Goal: Task Accomplishment & Management: Use online tool/utility

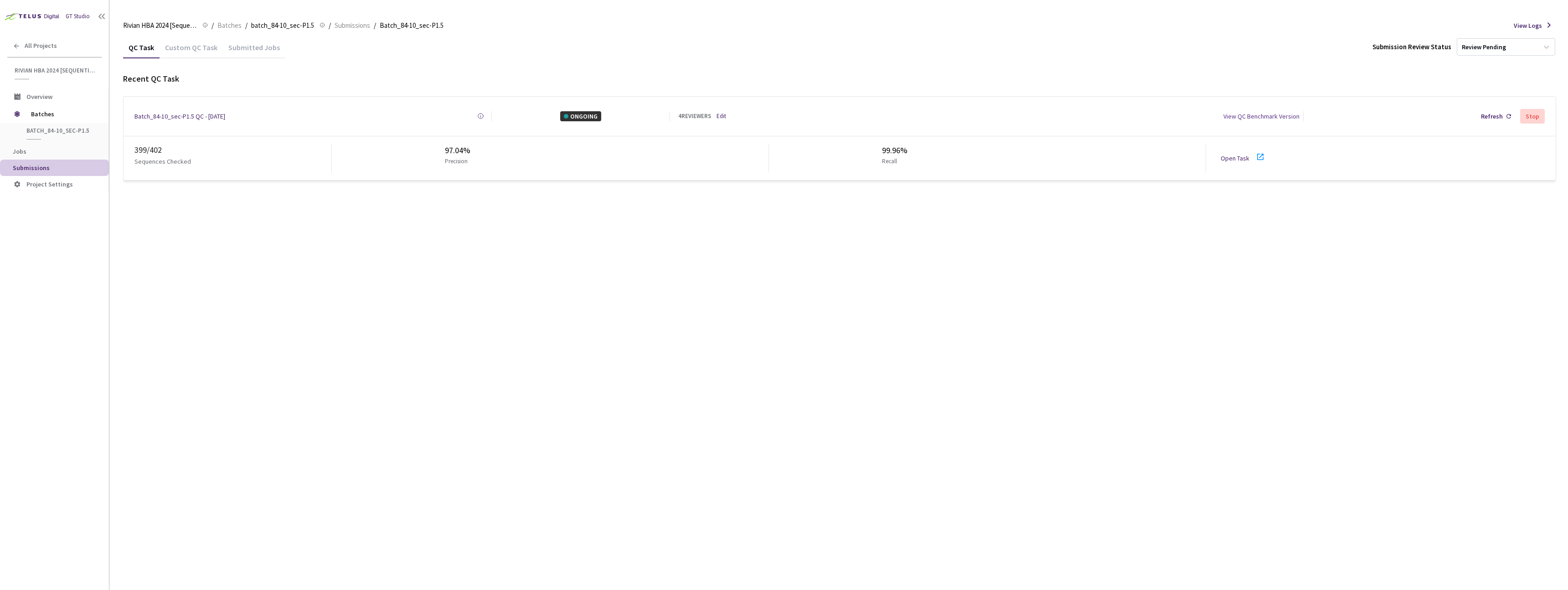
click at [723, 113] on link "Edit" at bounding box center [721, 116] width 10 height 9
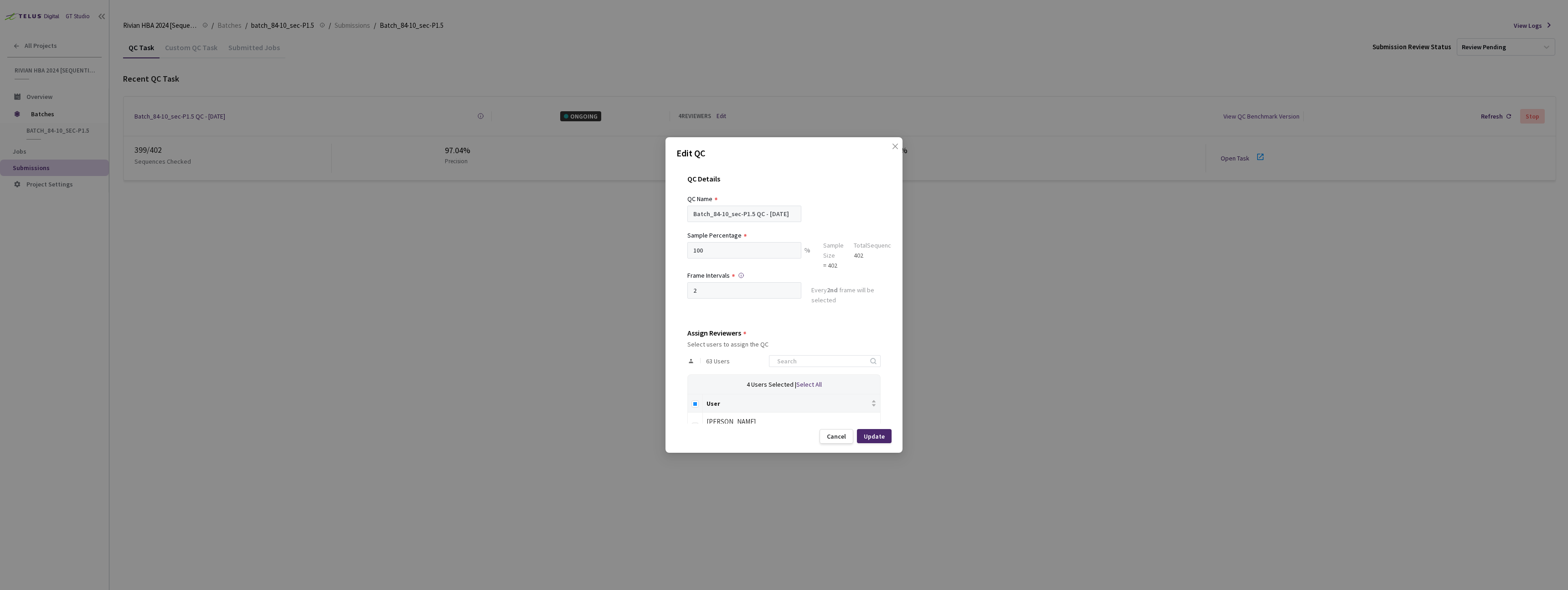
scroll to position [17, 0]
click at [695, 390] on label at bounding box center [695, 386] width 7 height 10
click at [695, 390] on input "Select all" at bounding box center [695, 387] width 7 height 7
checkbox input "true"
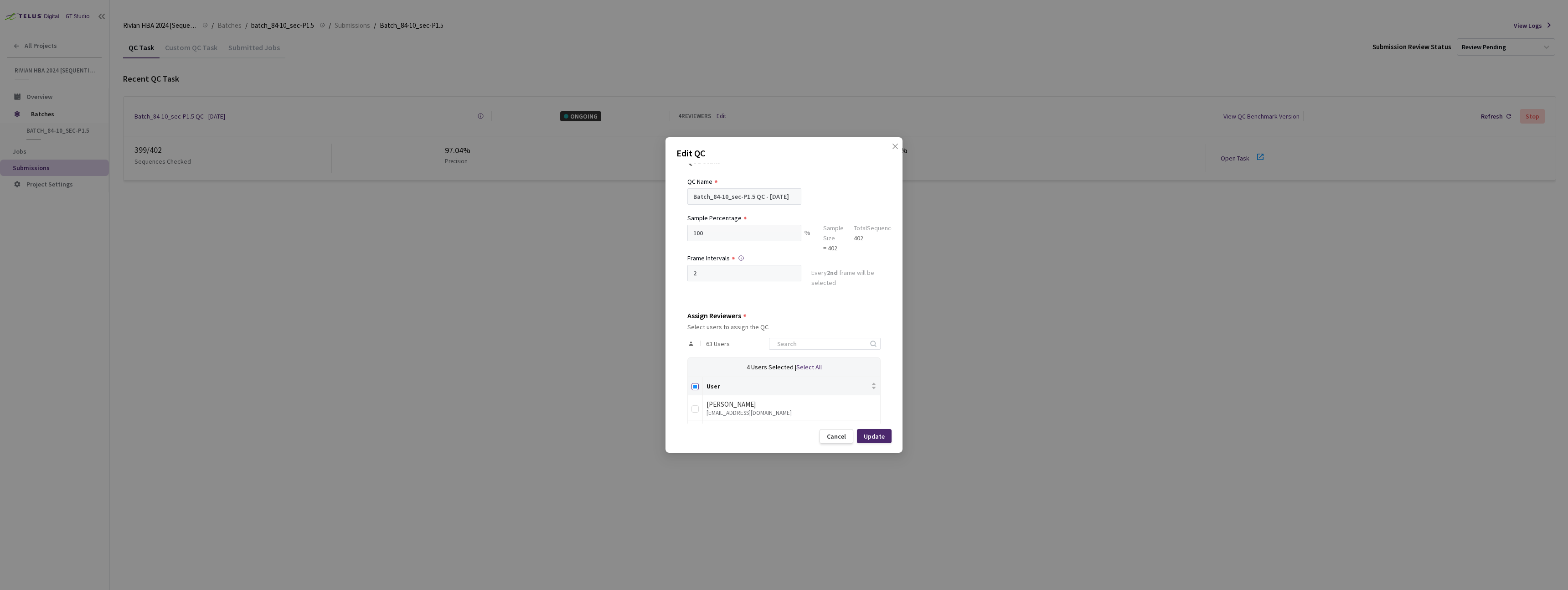
checkbox input "true"
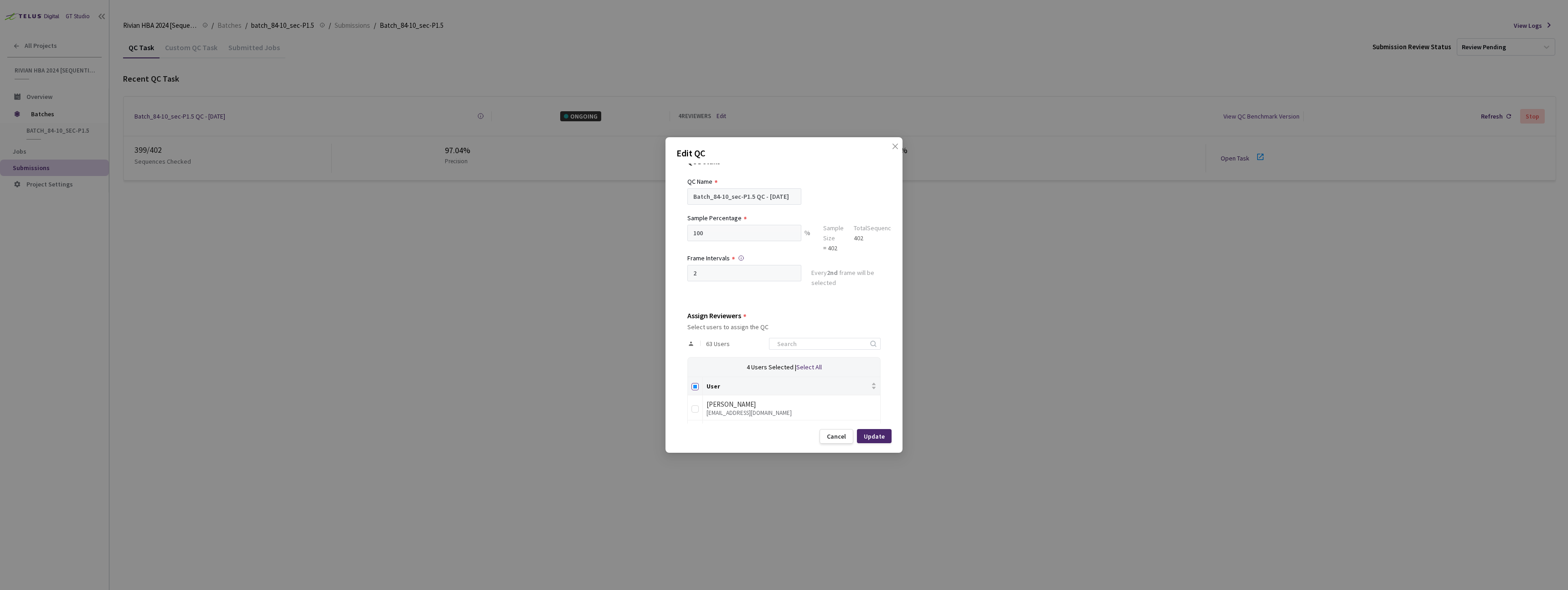
checkbox input "true"
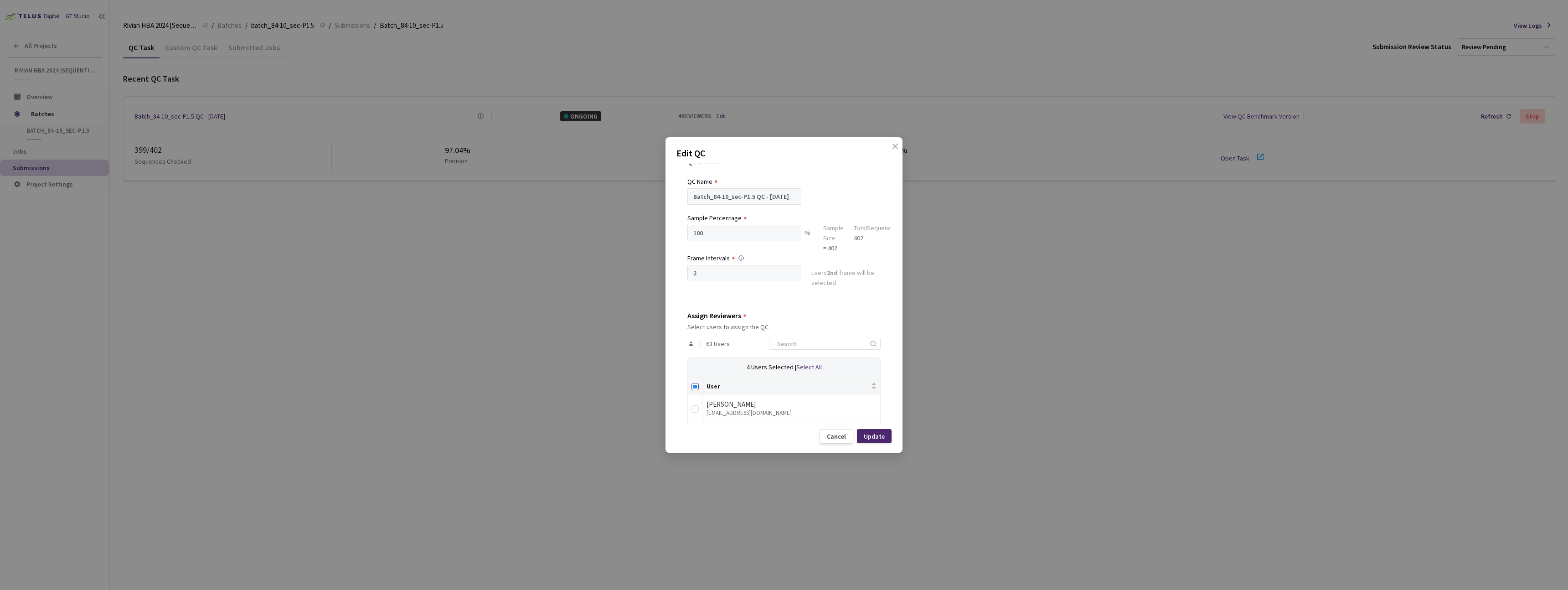
checkbox input "true"
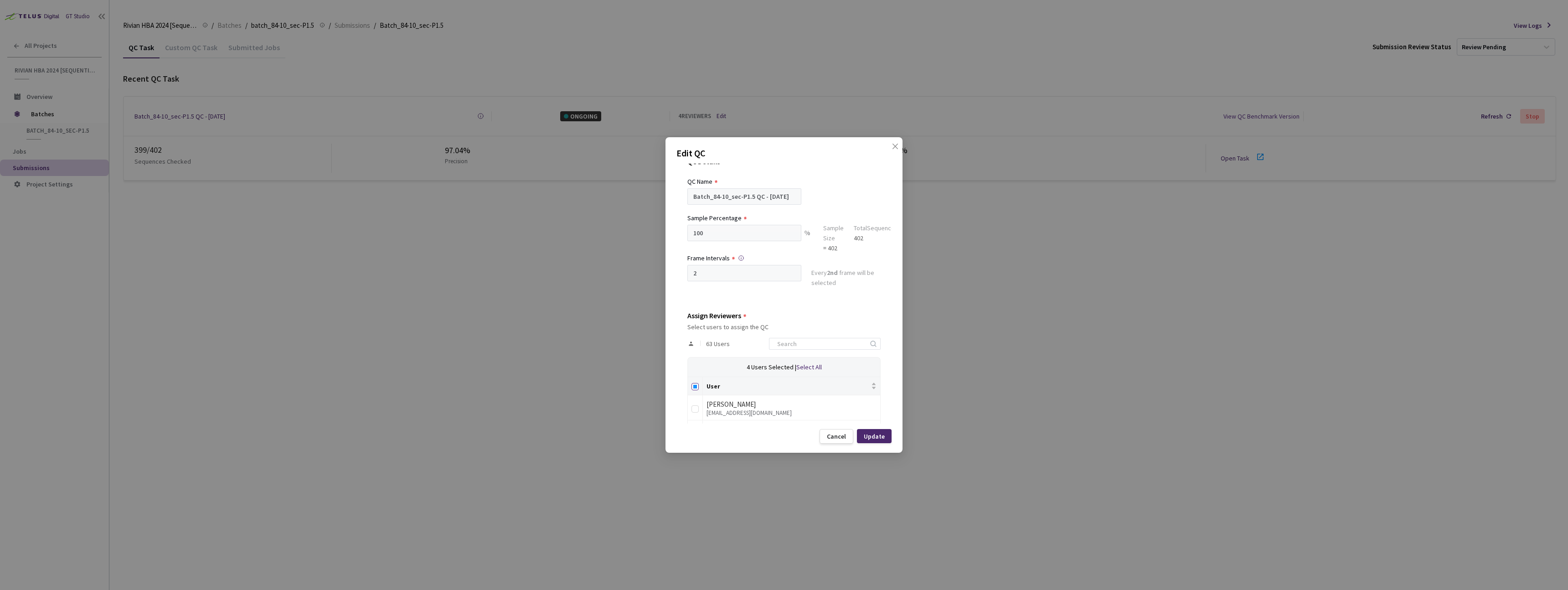
checkbox input "true"
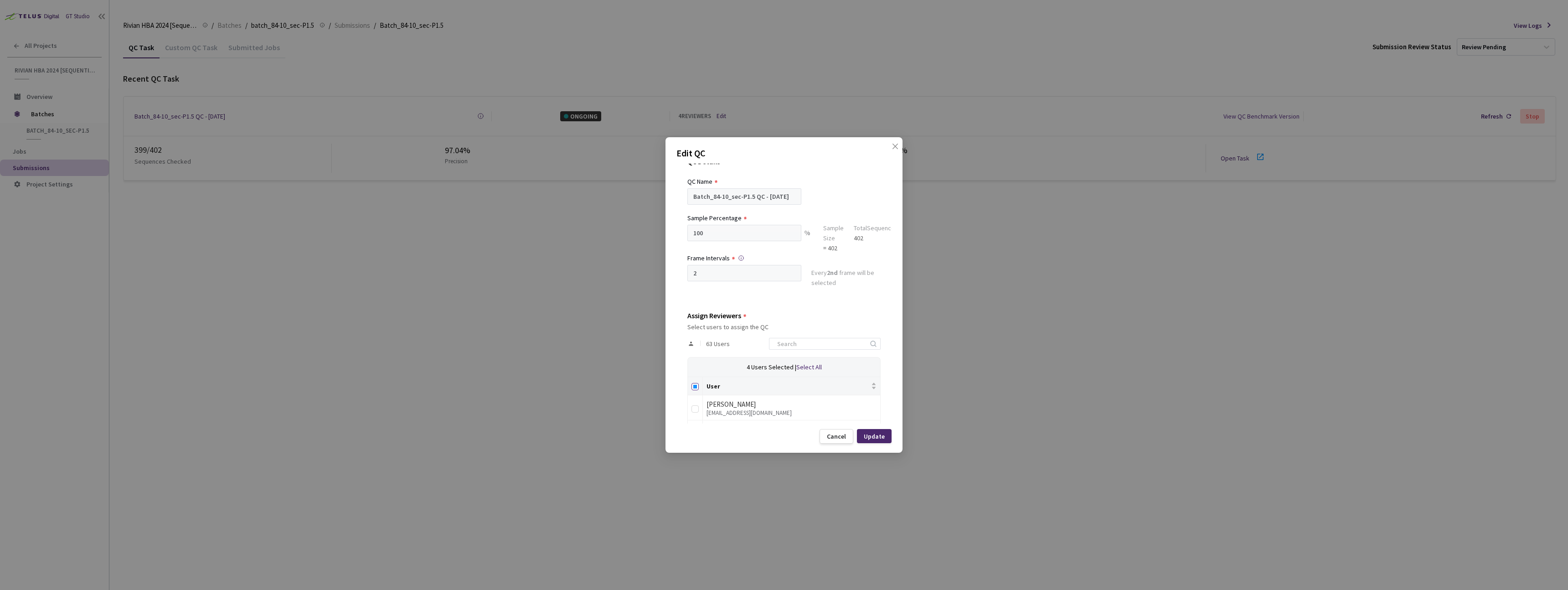
checkbox input "true"
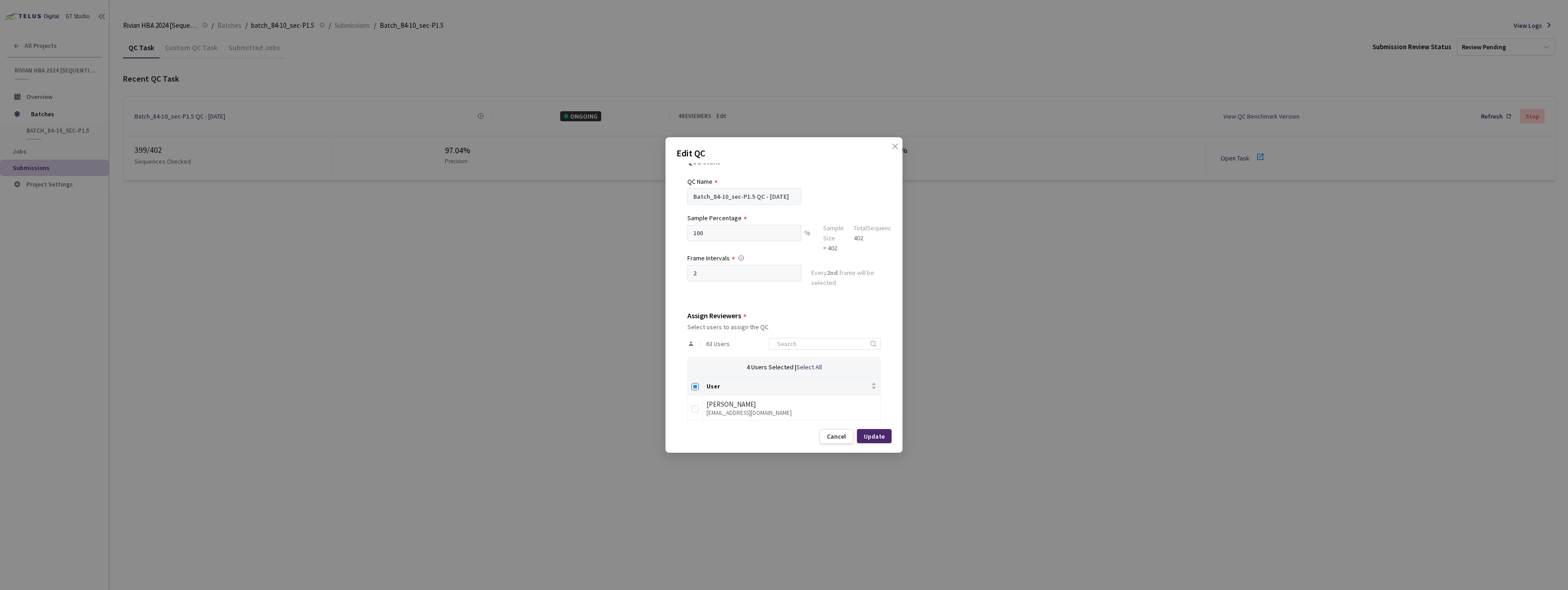
checkbox input "true"
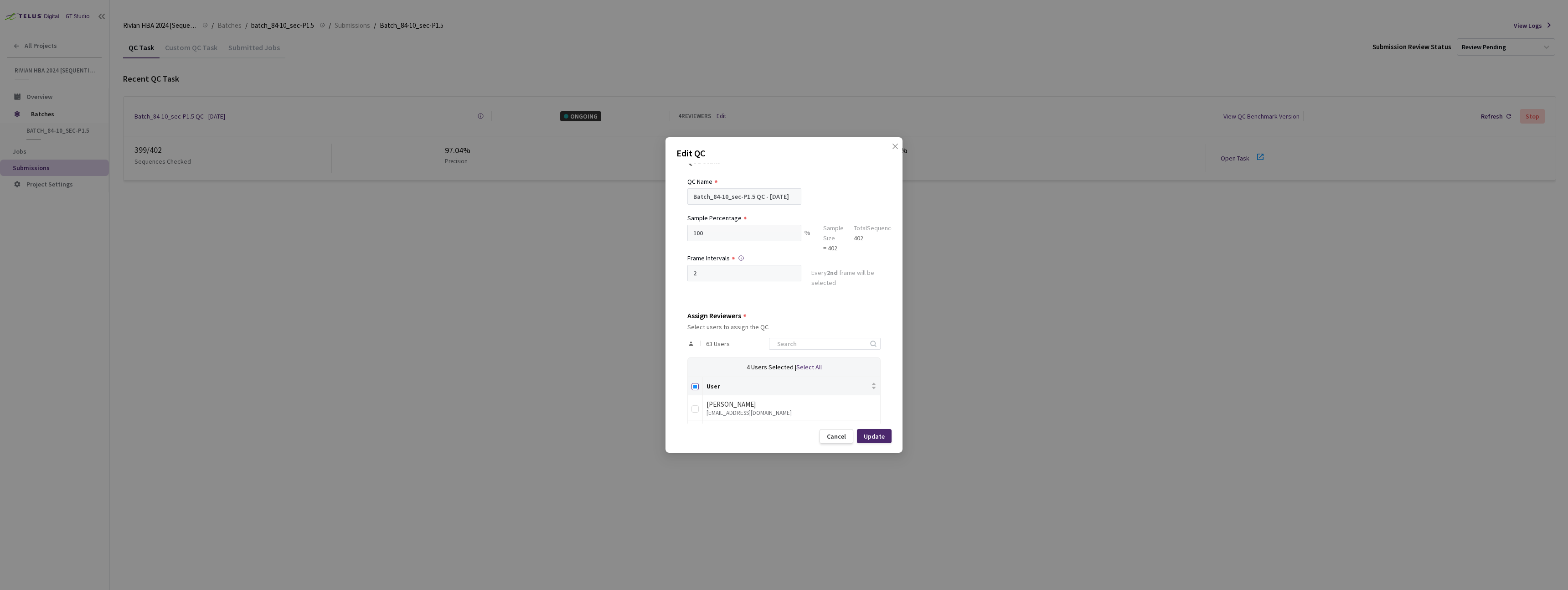
checkbox input "true"
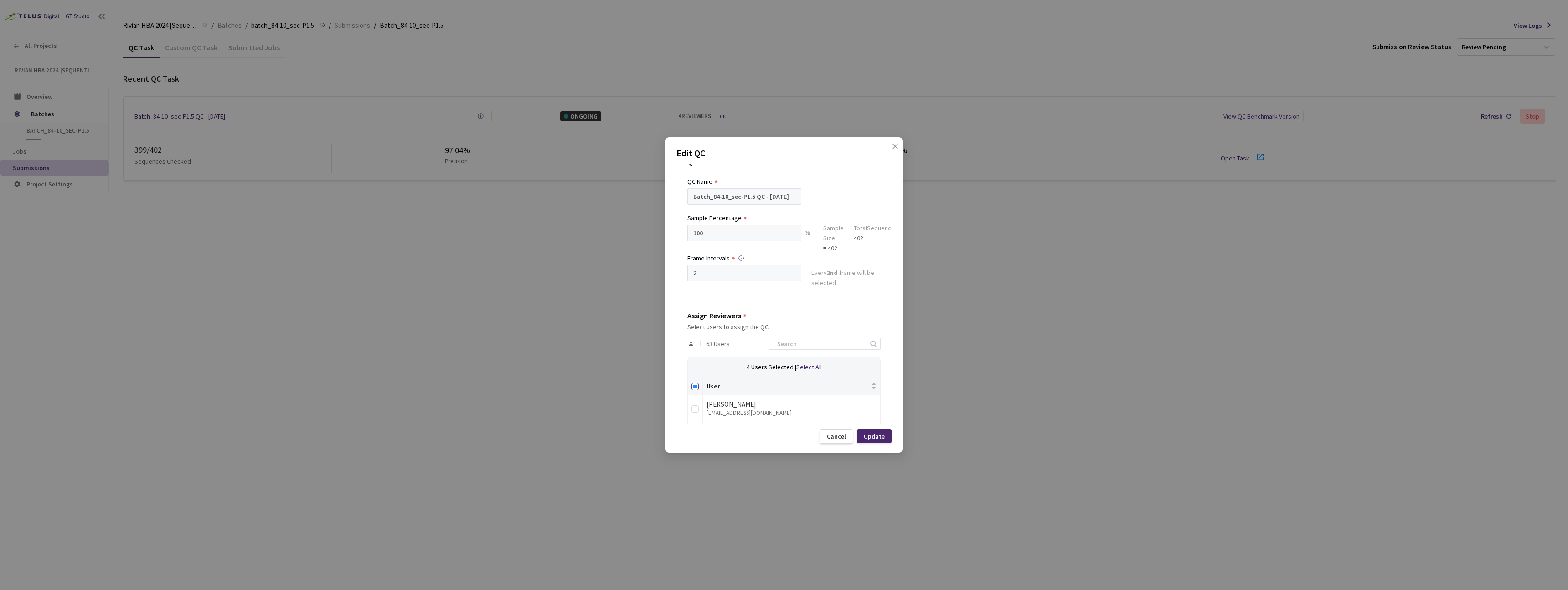
checkbox input "true"
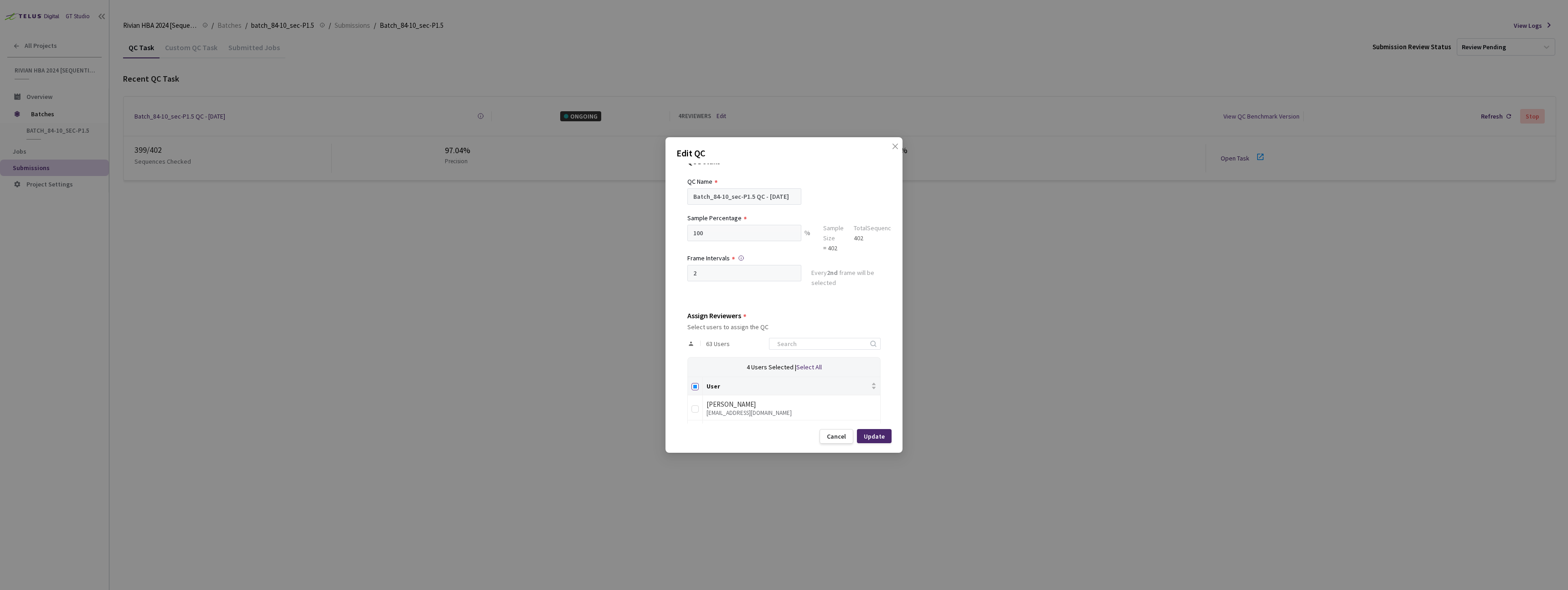
checkbox input "true"
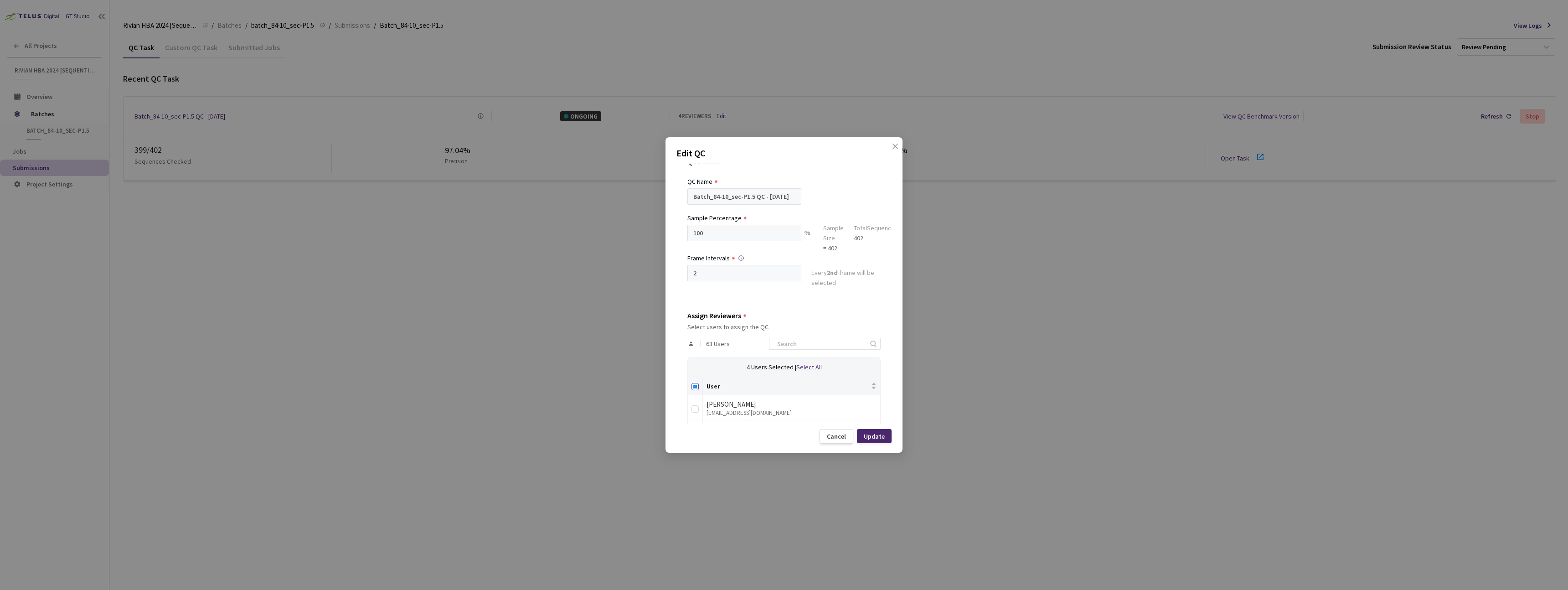
checkbox input "true"
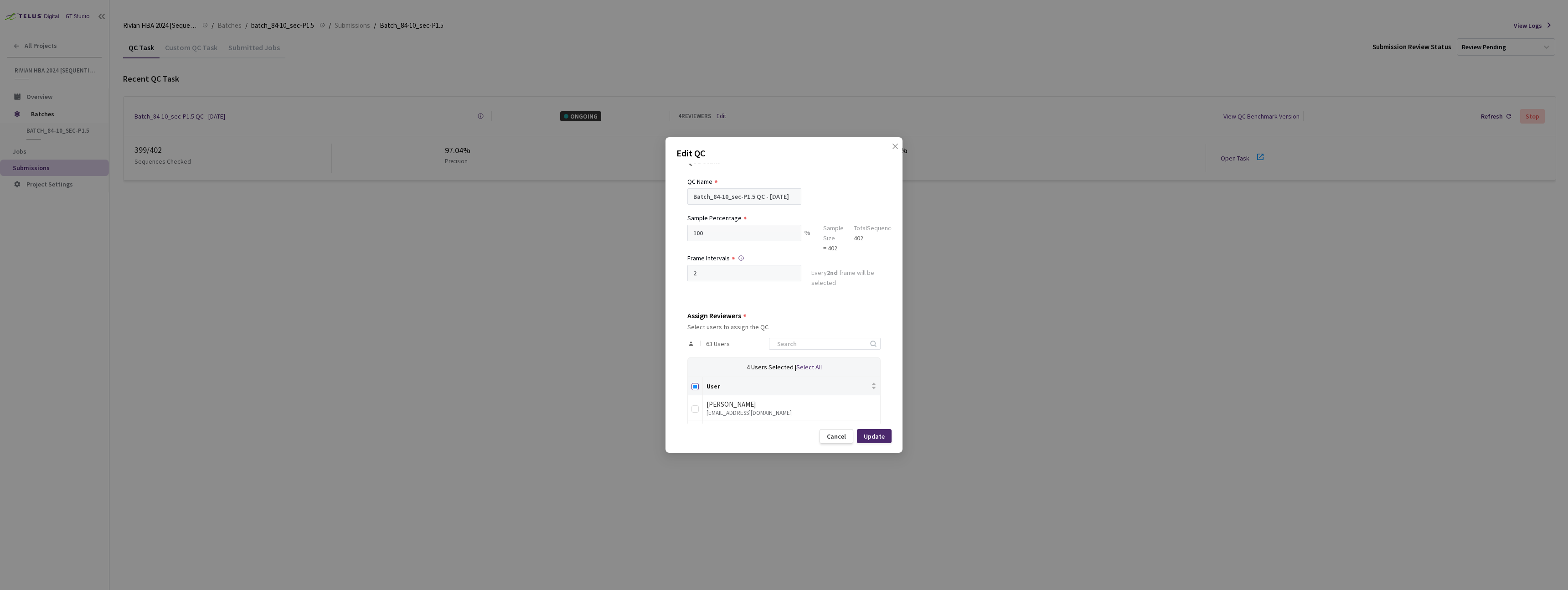
checkbox input "true"
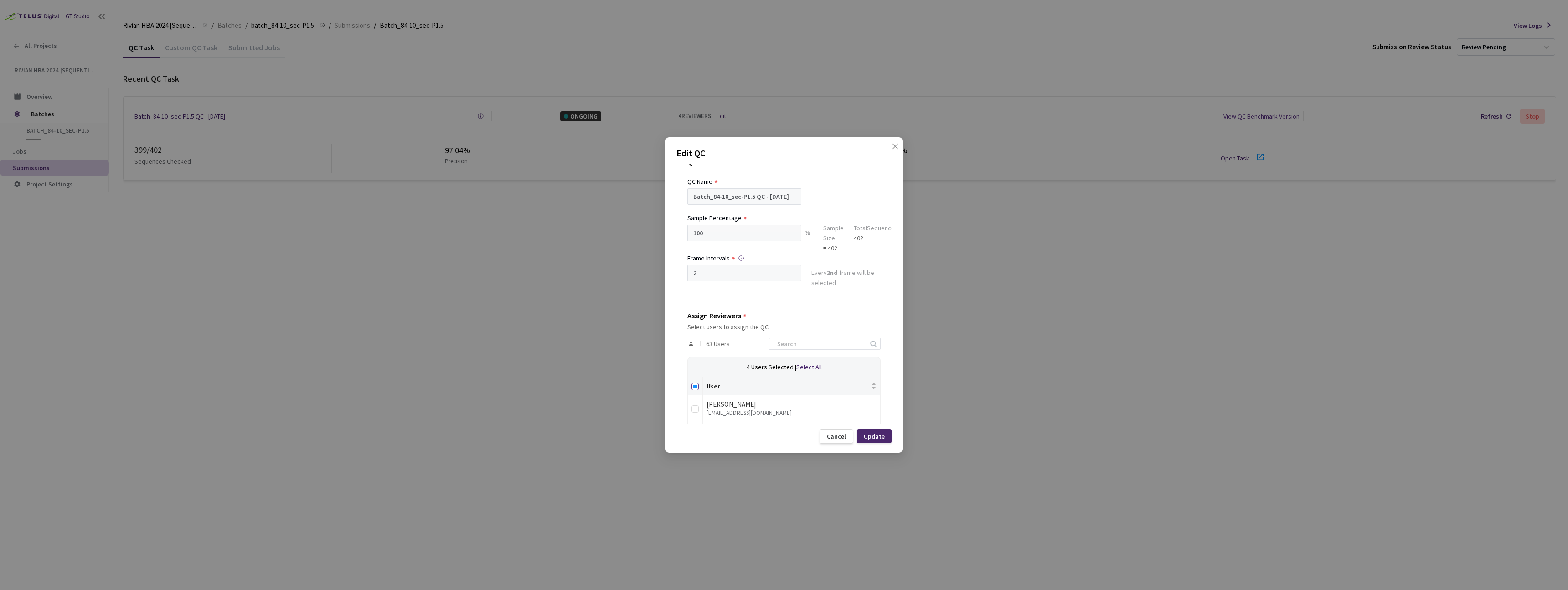
checkbox input "true"
click at [697, 388] on input "Select all" at bounding box center [695, 387] width 7 height 7
checkbox input "false"
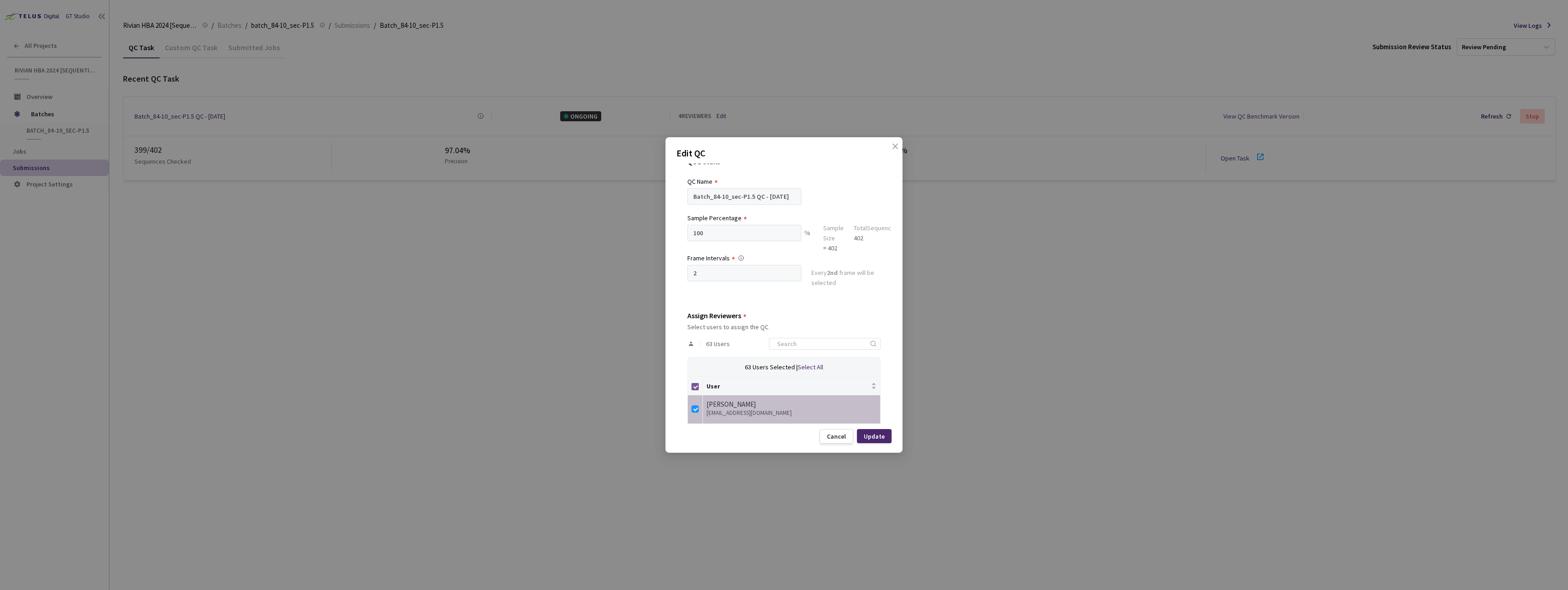
checkbox input "false"
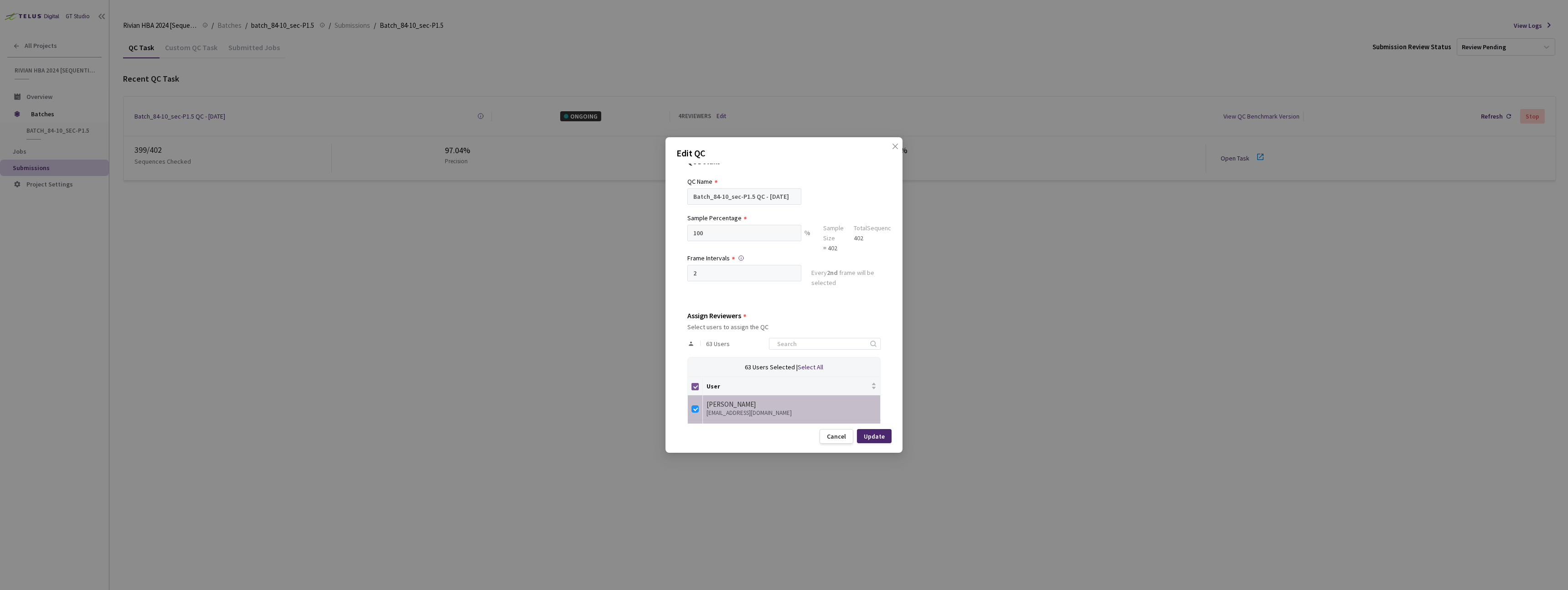
checkbox input "false"
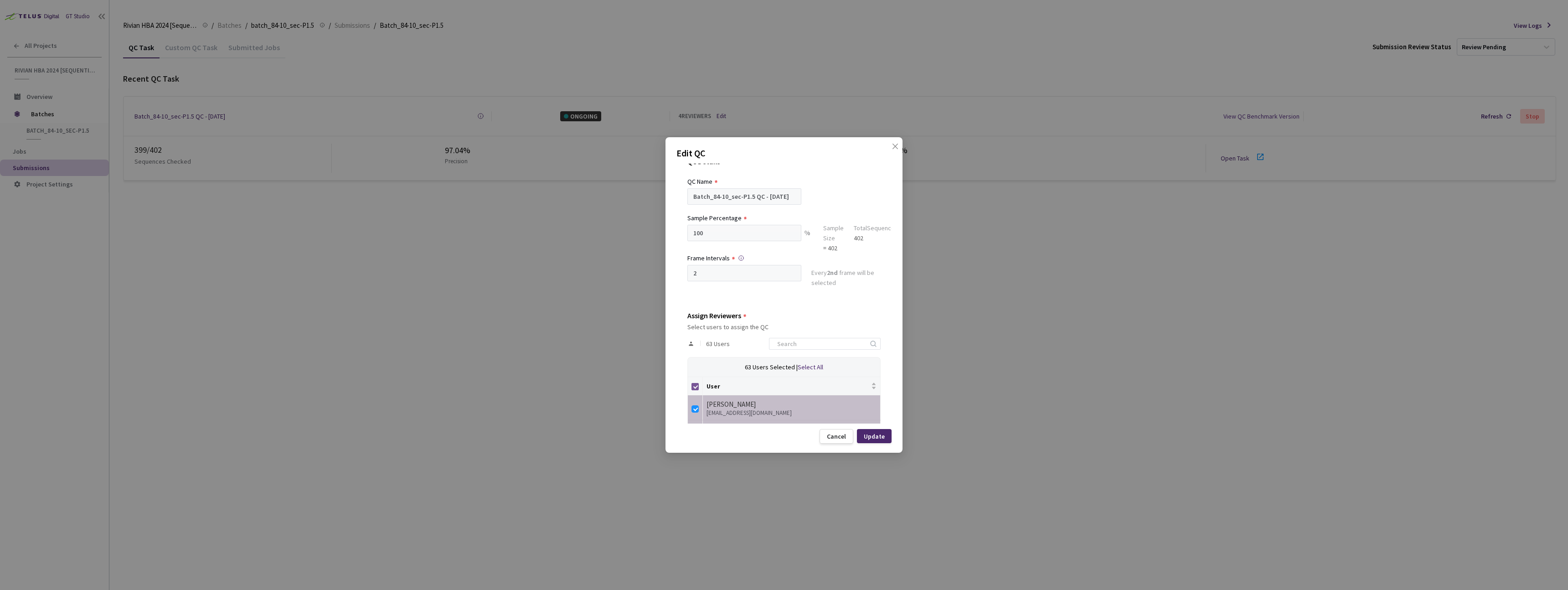
checkbox input "false"
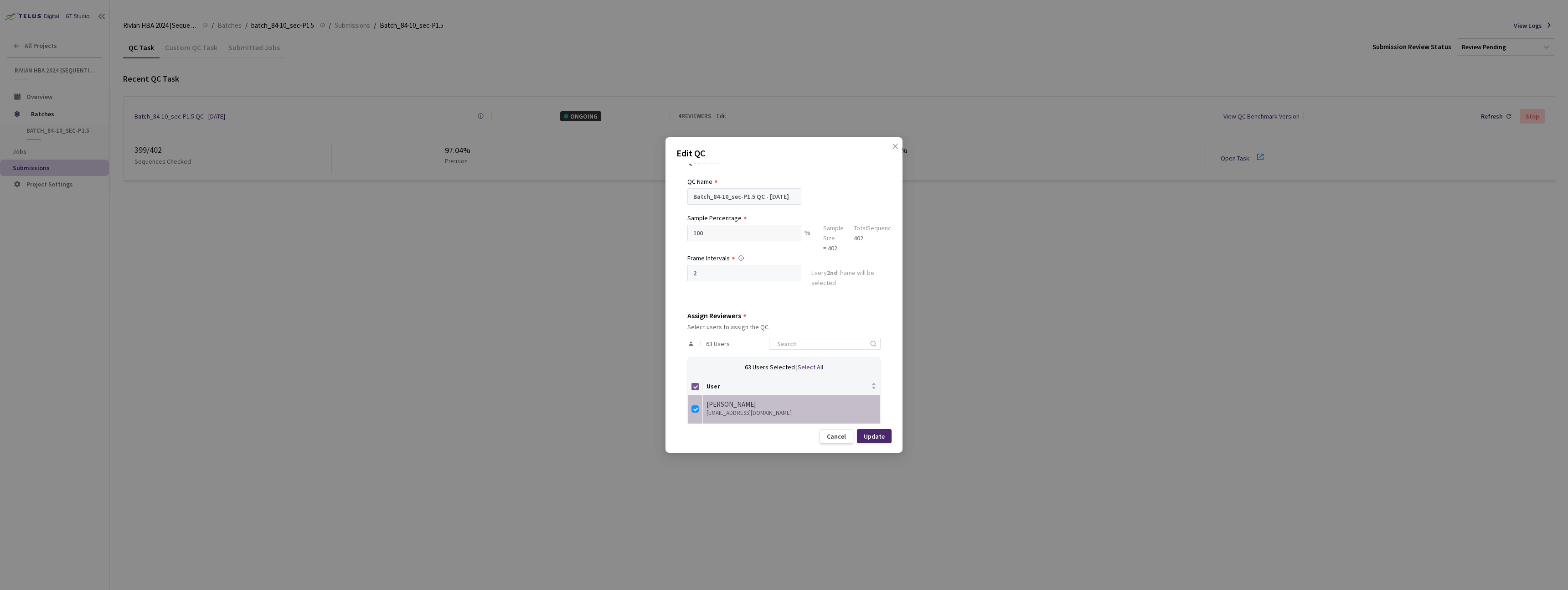
checkbox input "false"
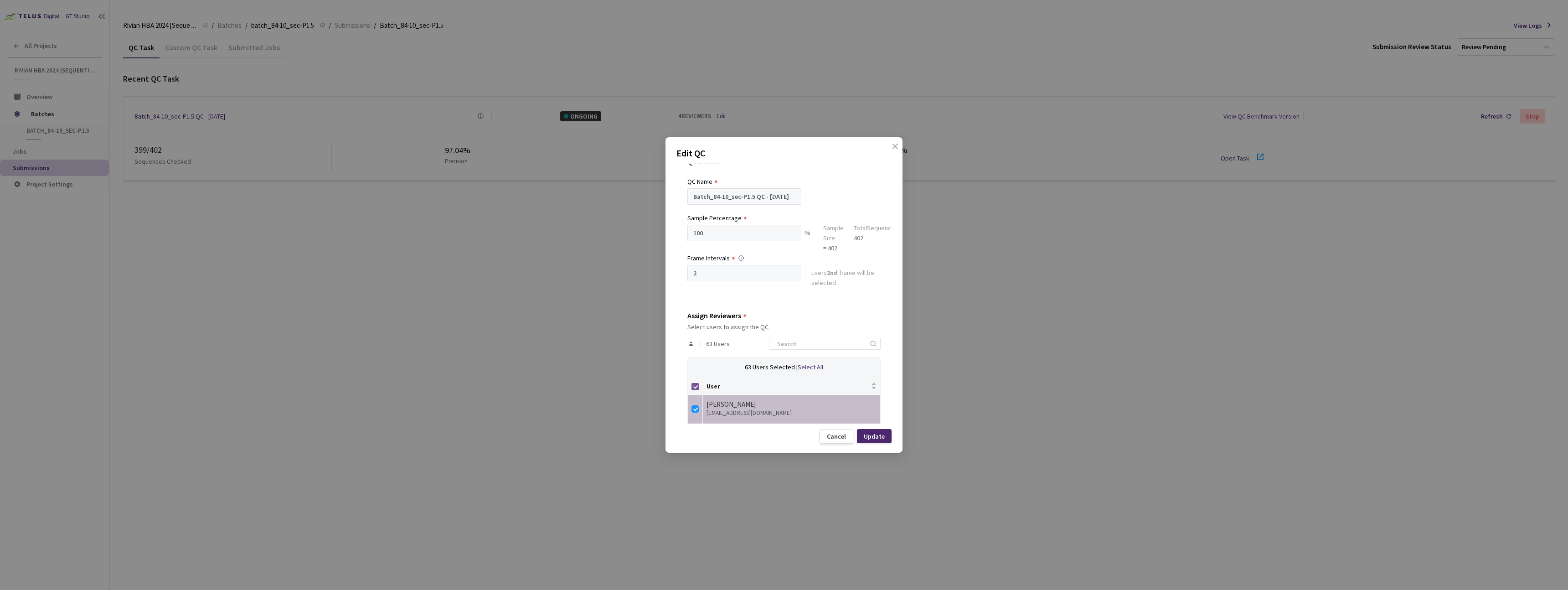
checkbox input "false"
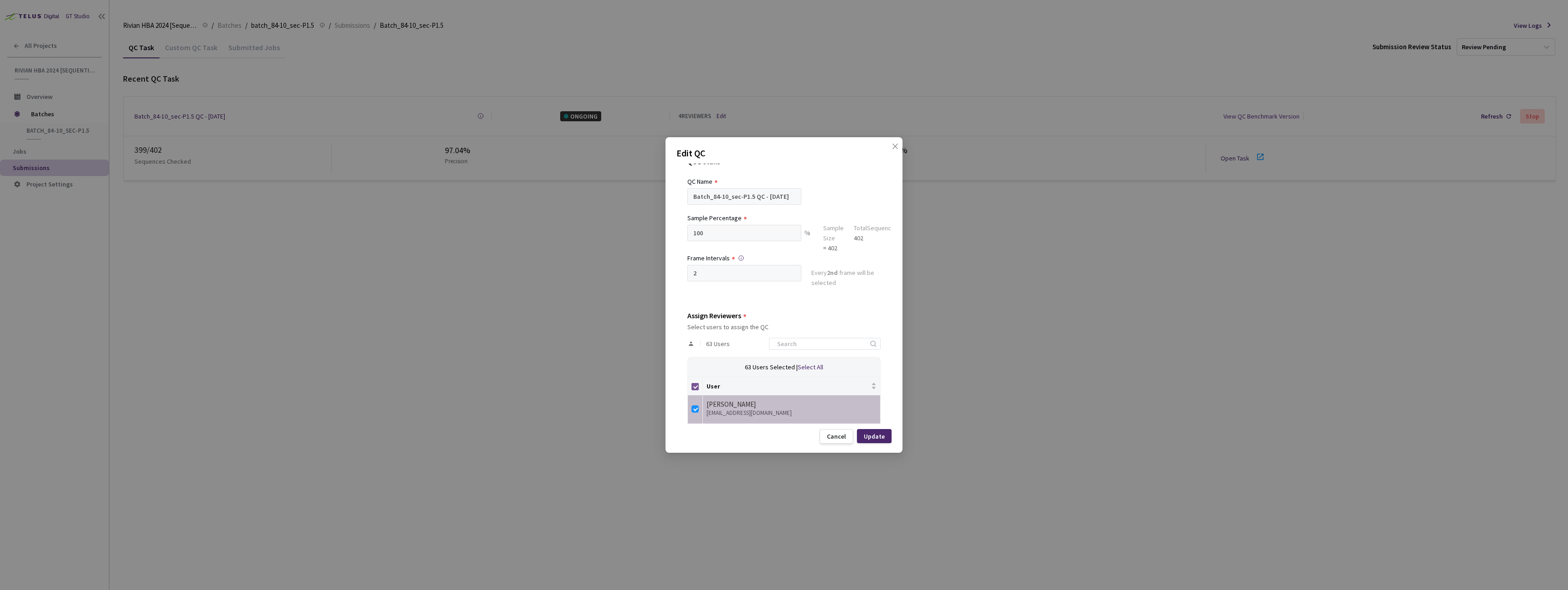
checkbox input "false"
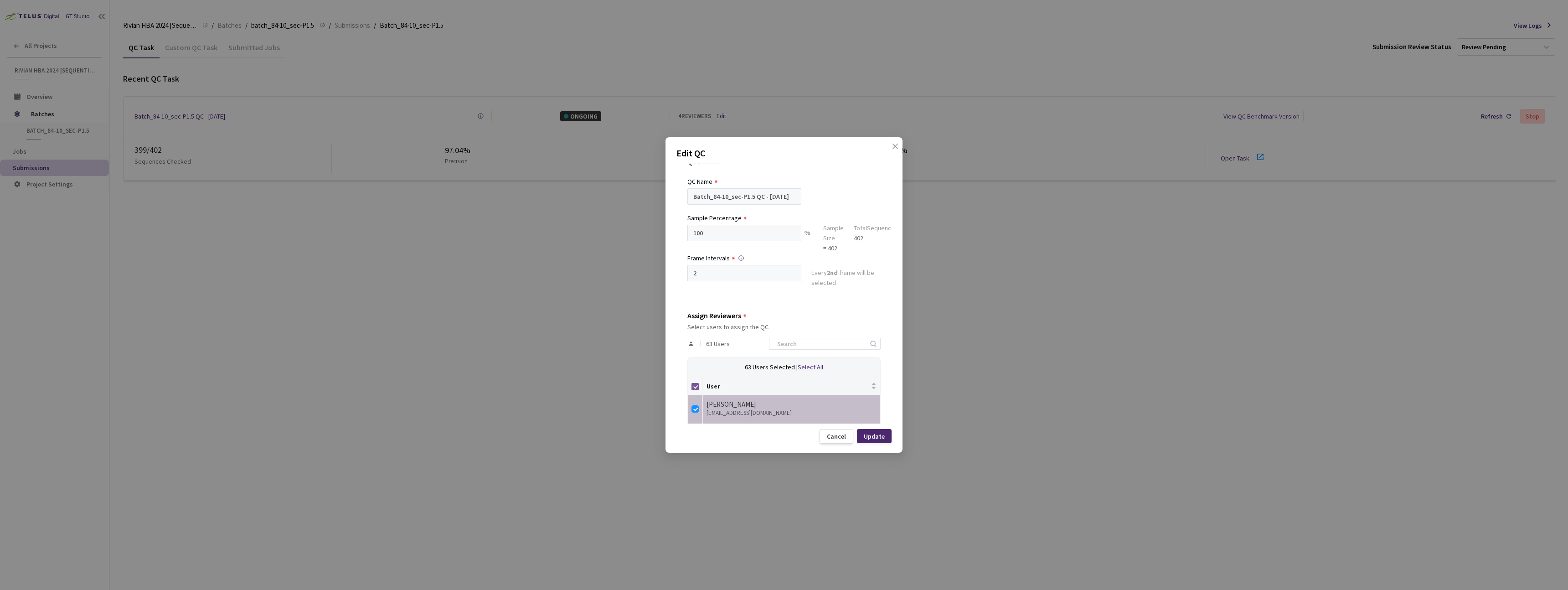
checkbox input "false"
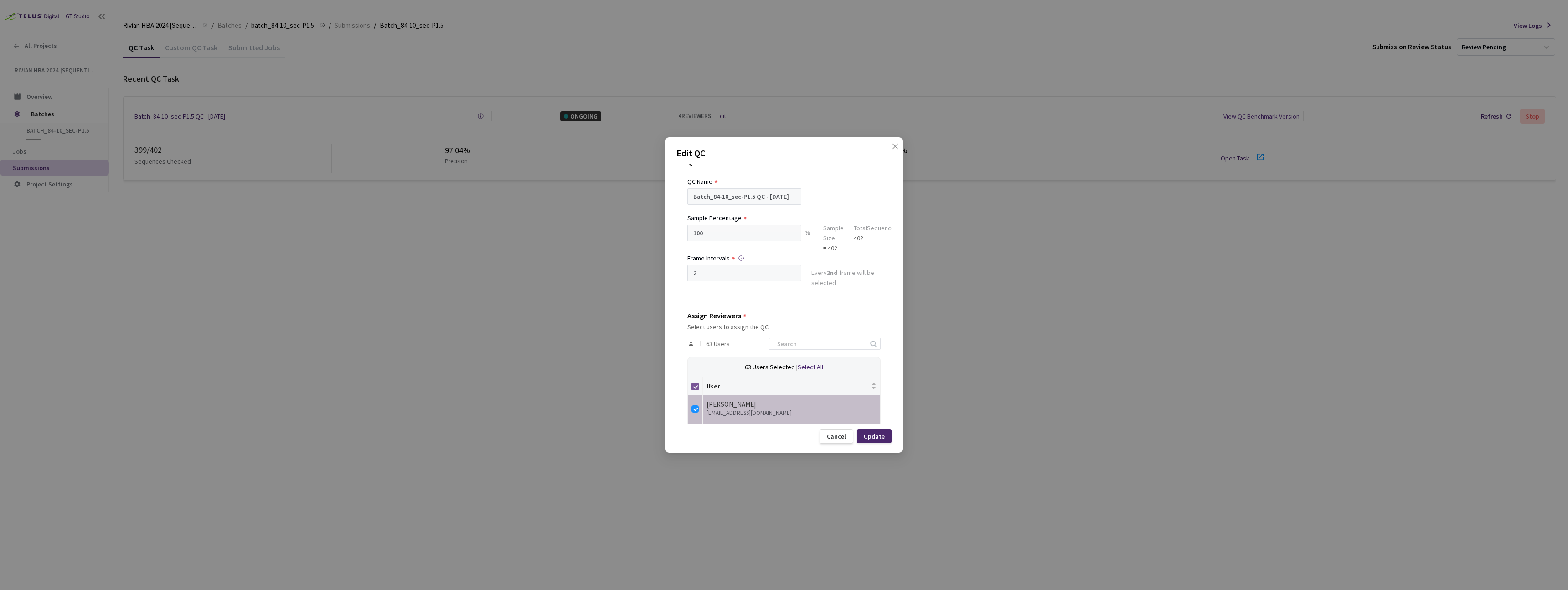
checkbox input "false"
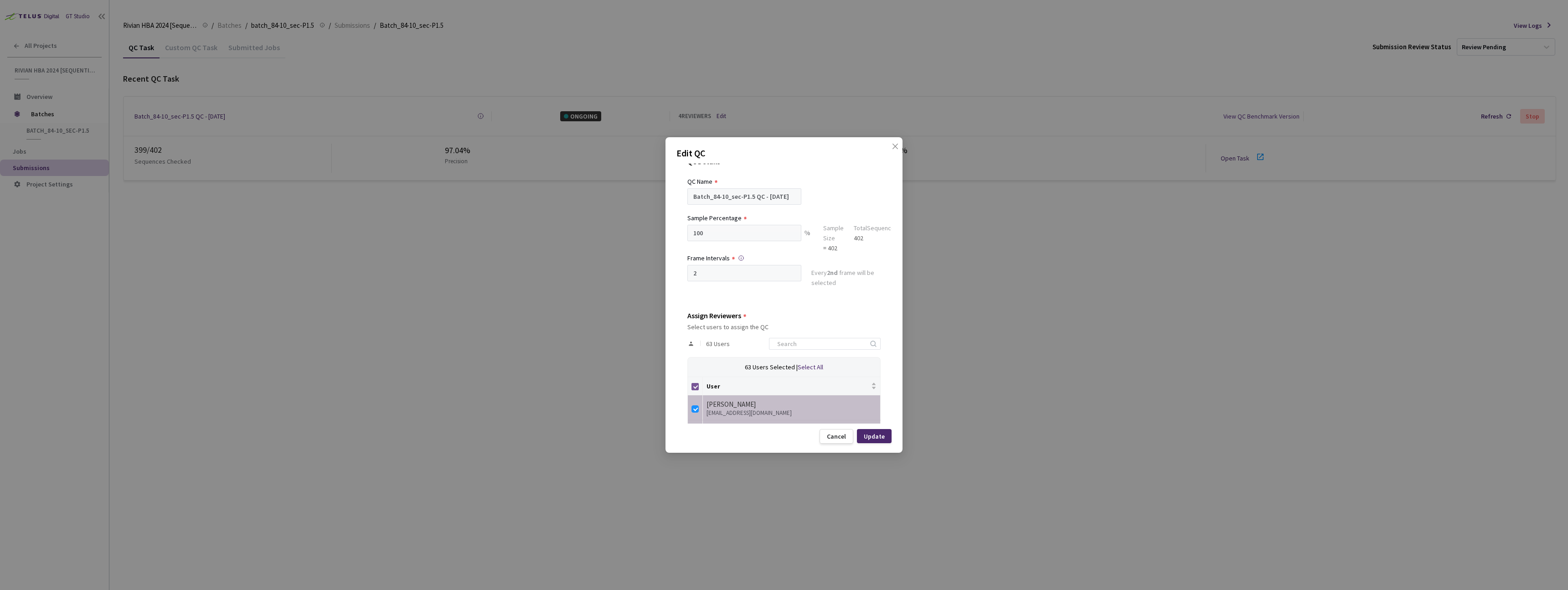
checkbox input "false"
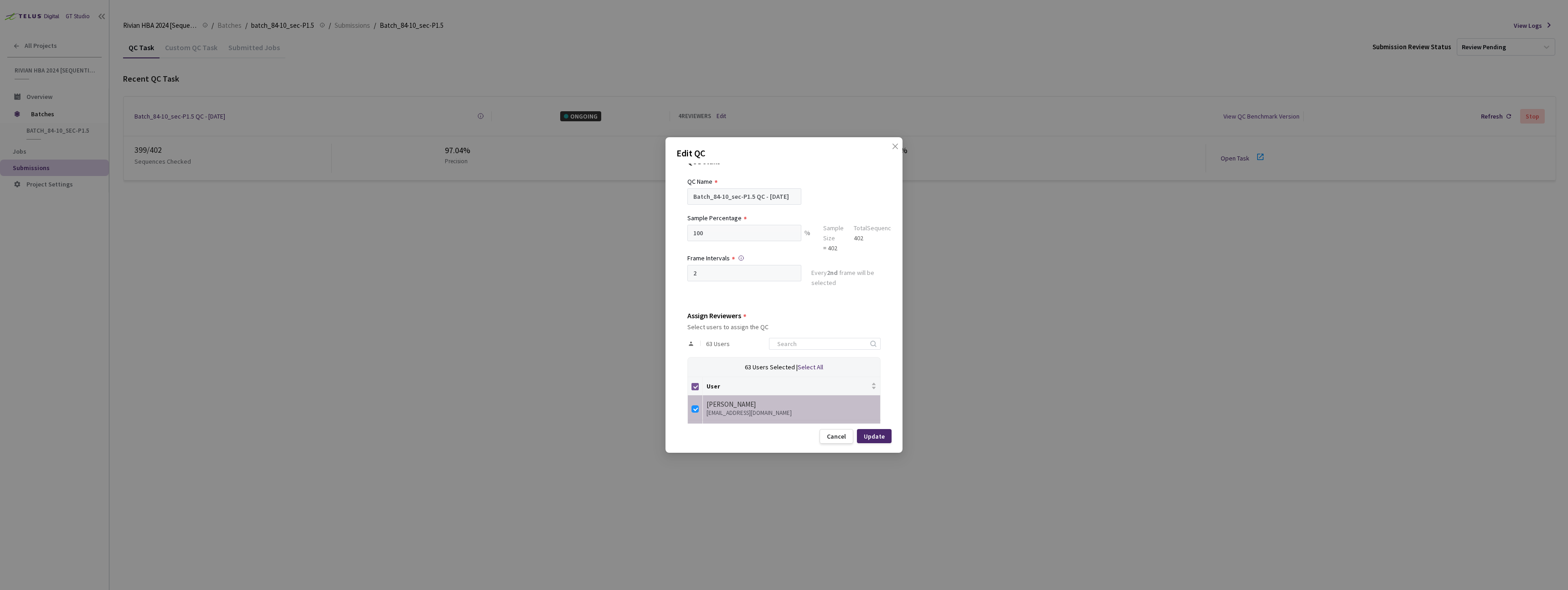
checkbox input "false"
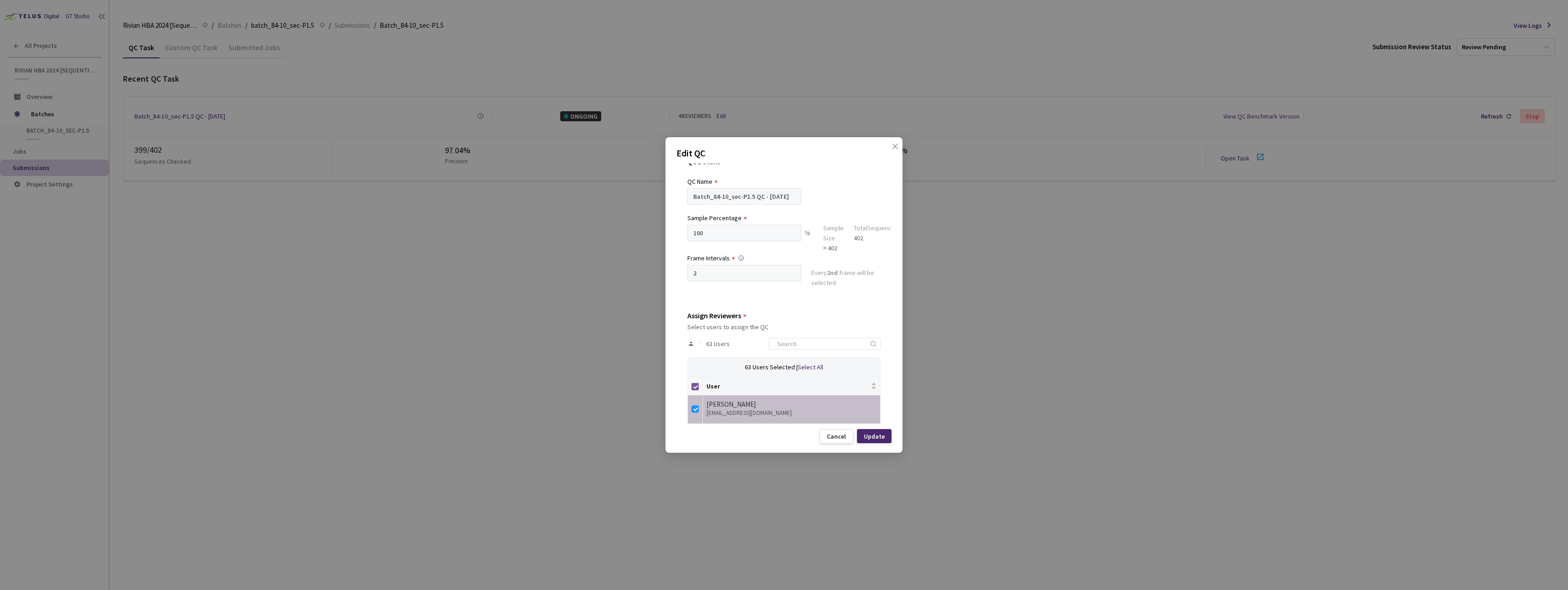
checkbox input "false"
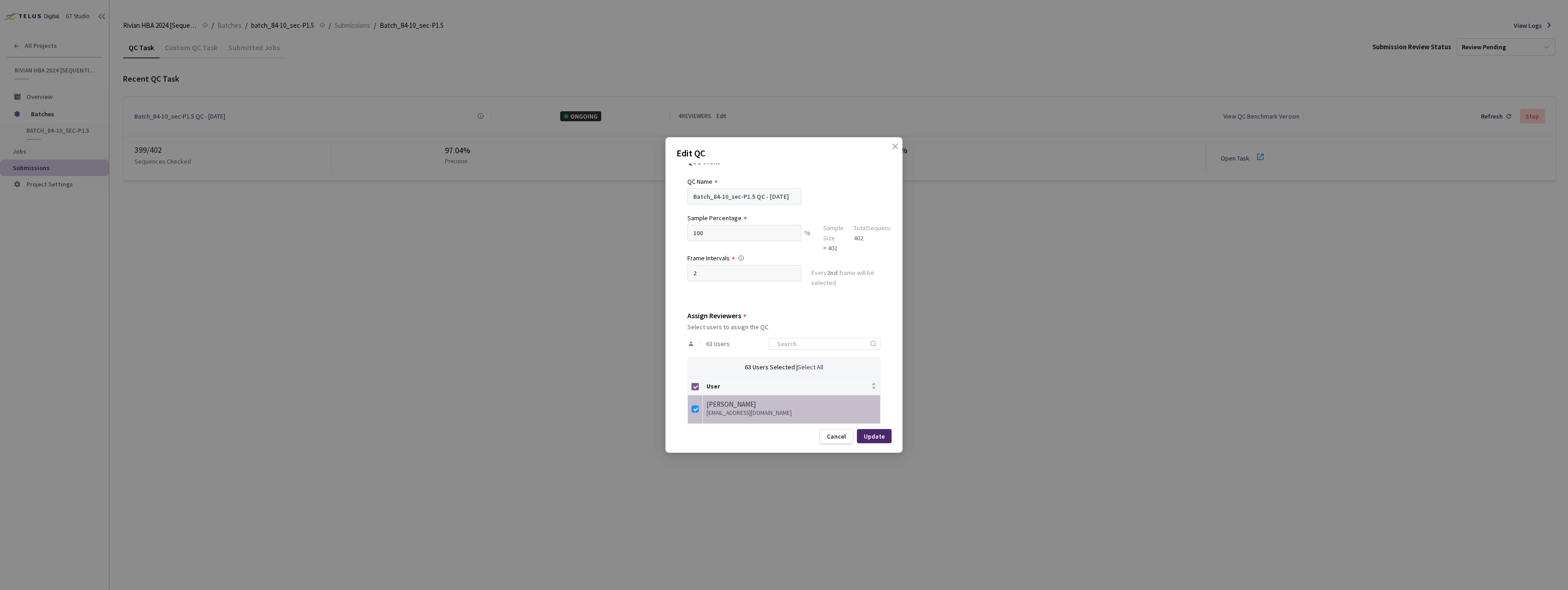
checkbox input "false"
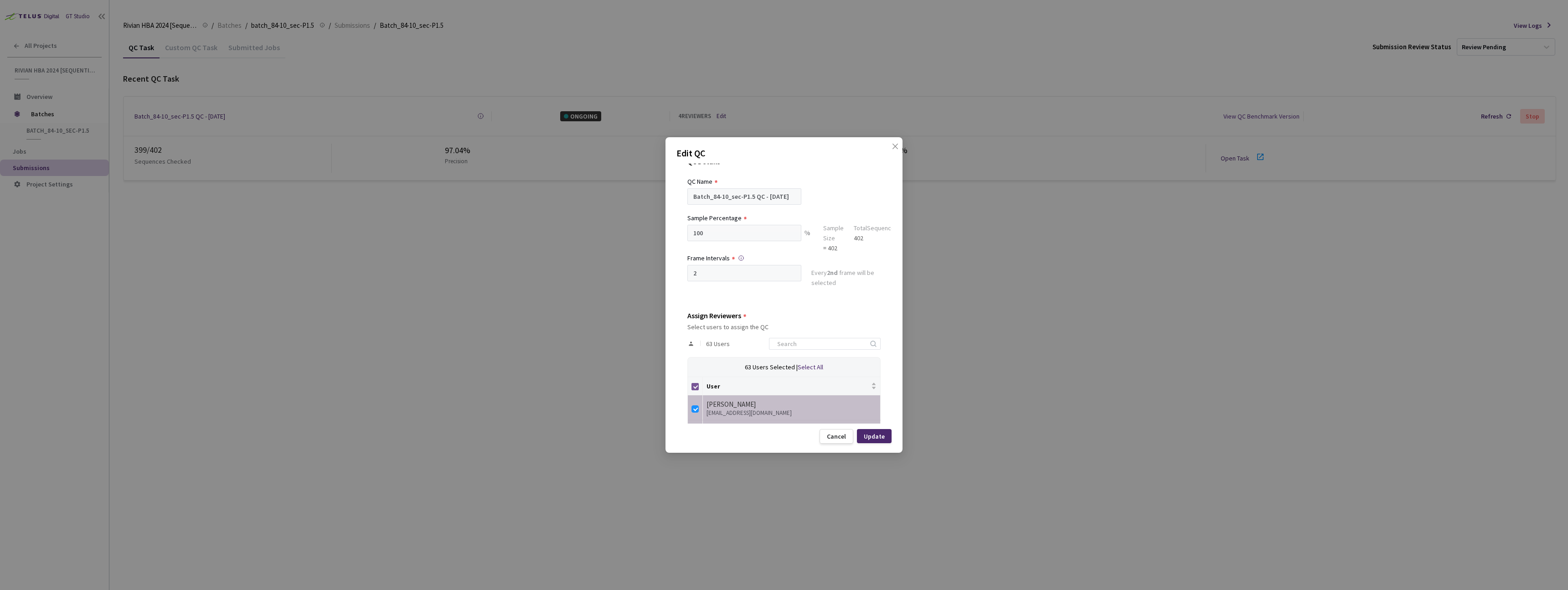
checkbox input "false"
click at [817, 331] on div "63 Users" at bounding box center [784, 343] width 194 height 26
click at [815, 337] on div "63 Users" at bounding box center [784, 343] width 194 height 26
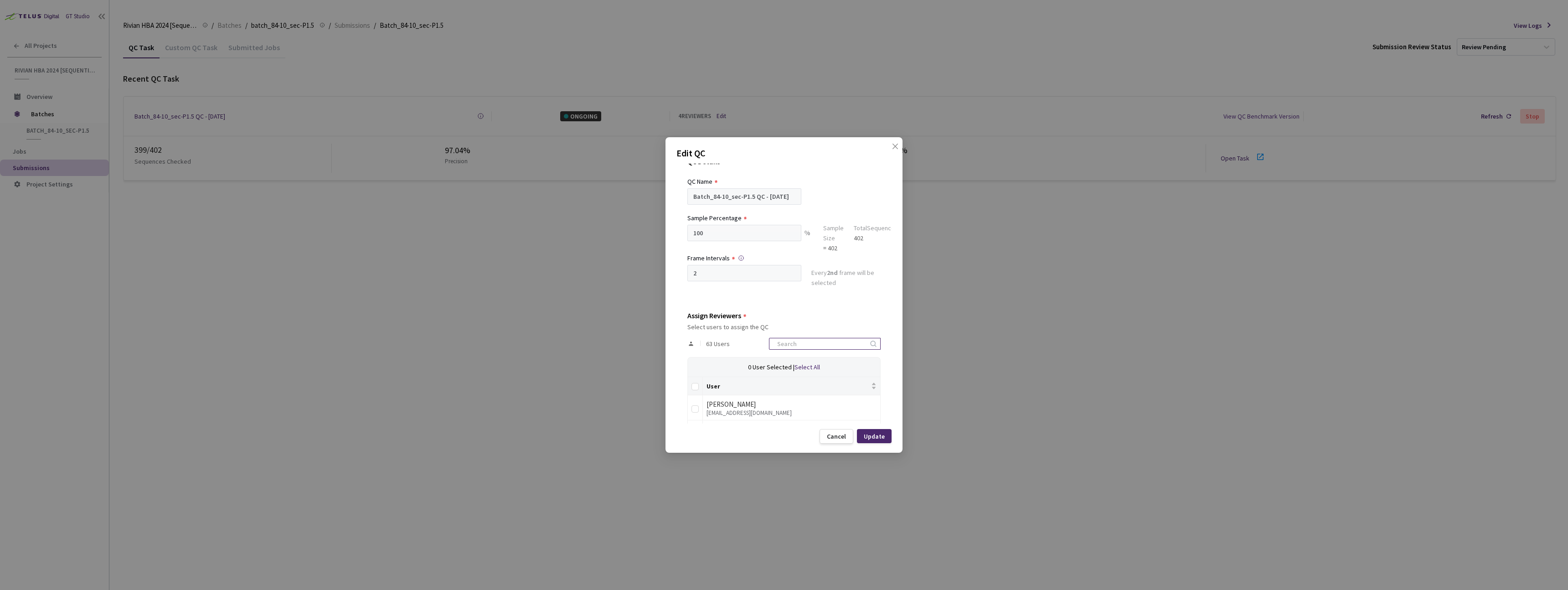
click at [808, 341] on input at bounding box center [821, 344] width 97 height 11
type input "neb"
click at [694, 410] on input "checkbox" at bounding box center [695, 409] width 7 height 7
checkbox input "true"
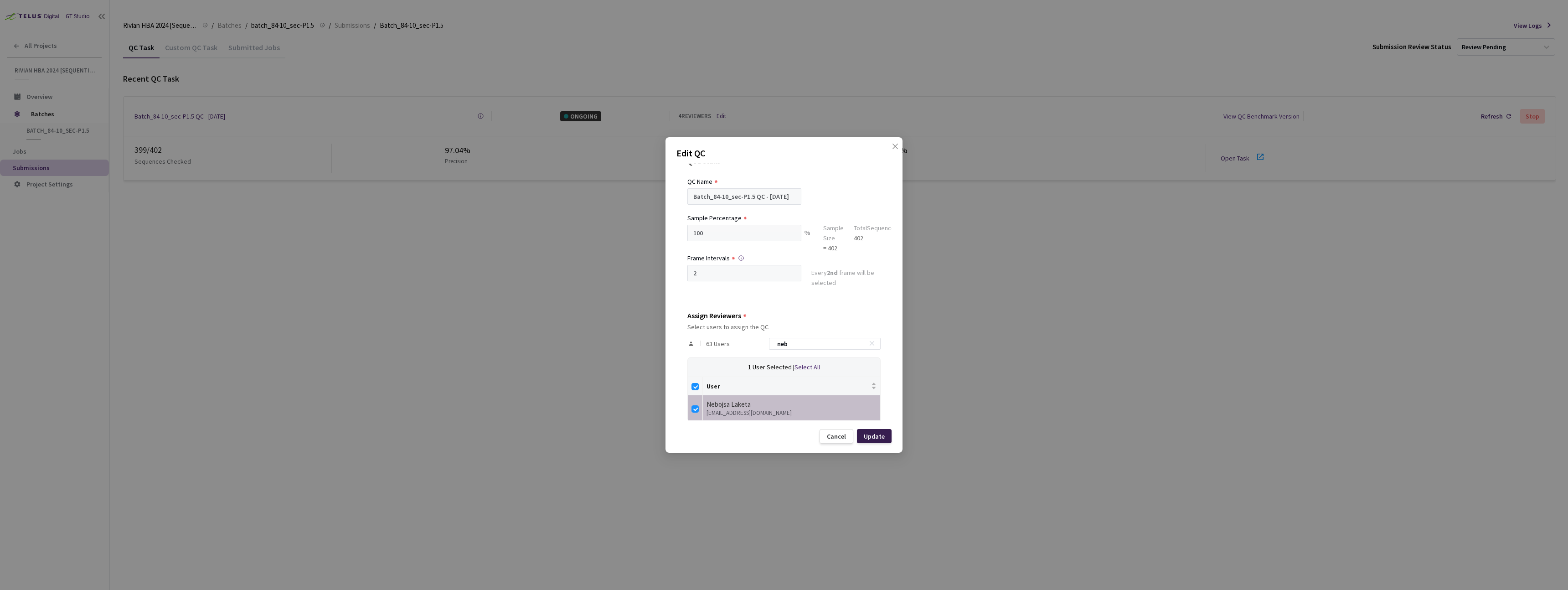
click at [881, 438] on div "Update" at bounding box center [874, 437] width 21 height 7
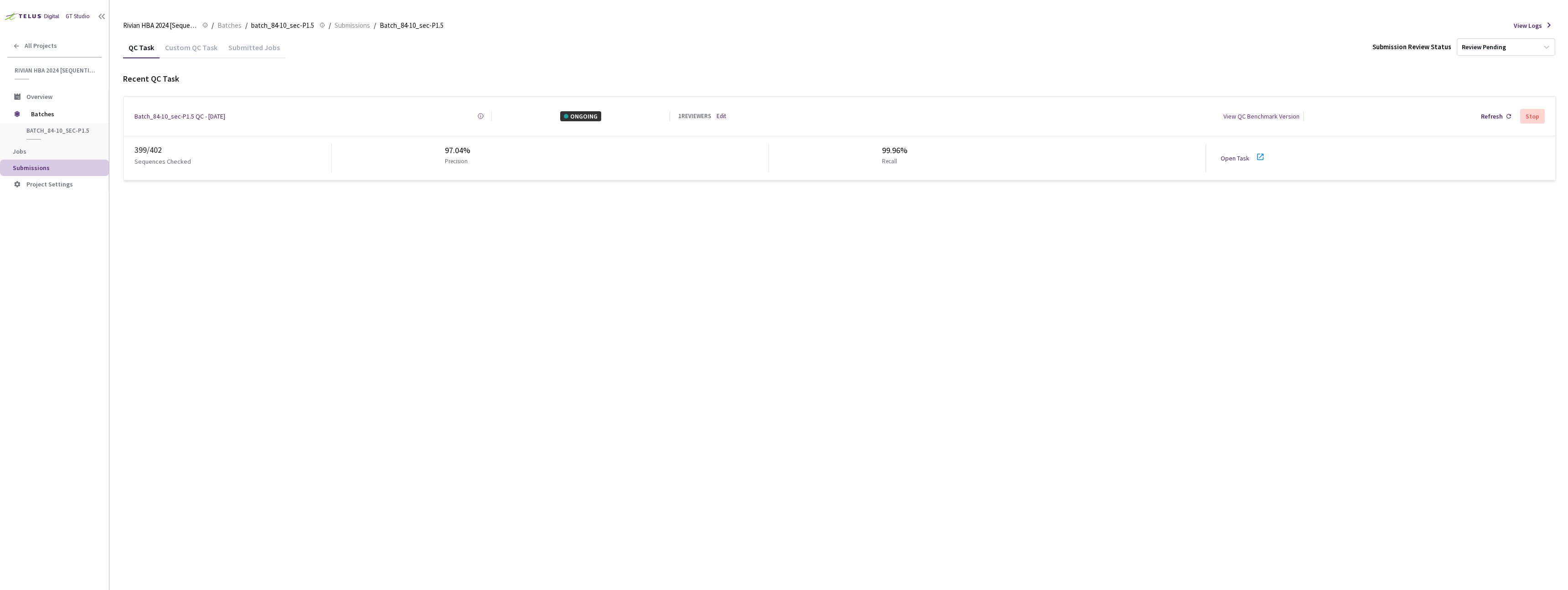
click at [1237, 154] on link "Open Task" at bounding box center [1234, 158] width 29 height 8
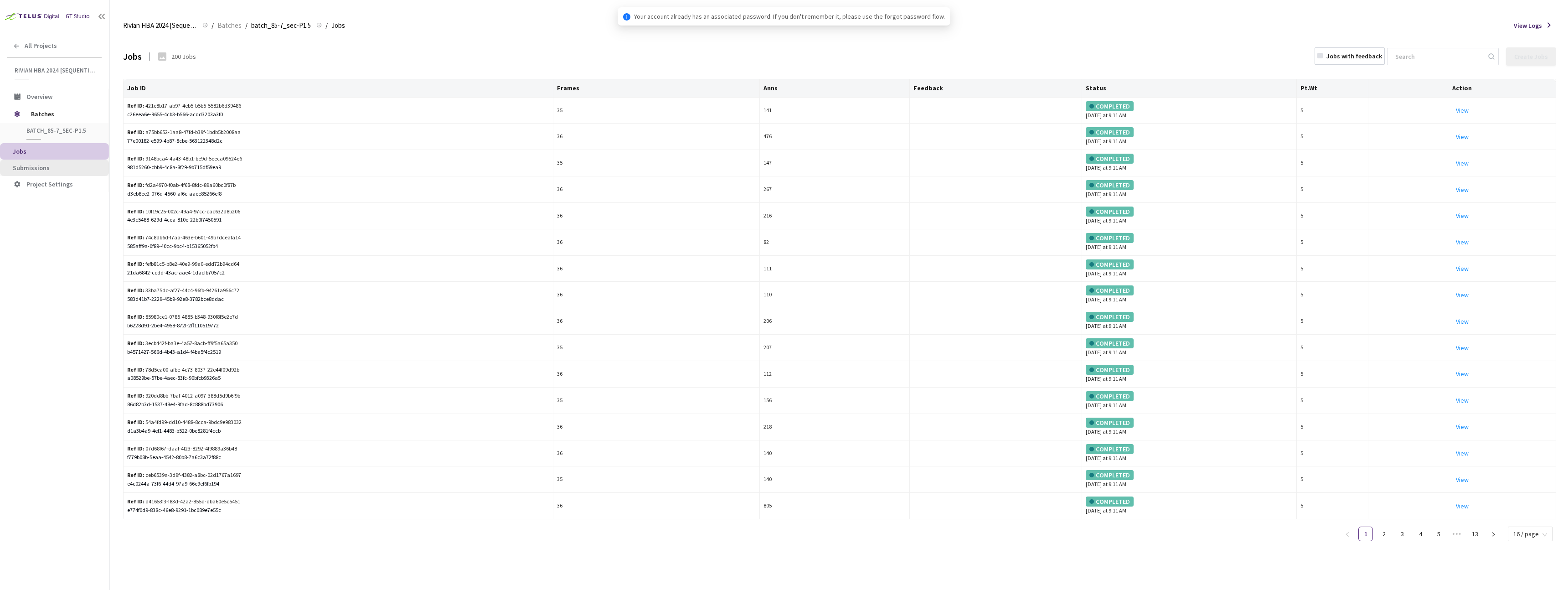
click at [43, 166] on span "Submissions" at bounding box center [31, 167] width 37 height 8
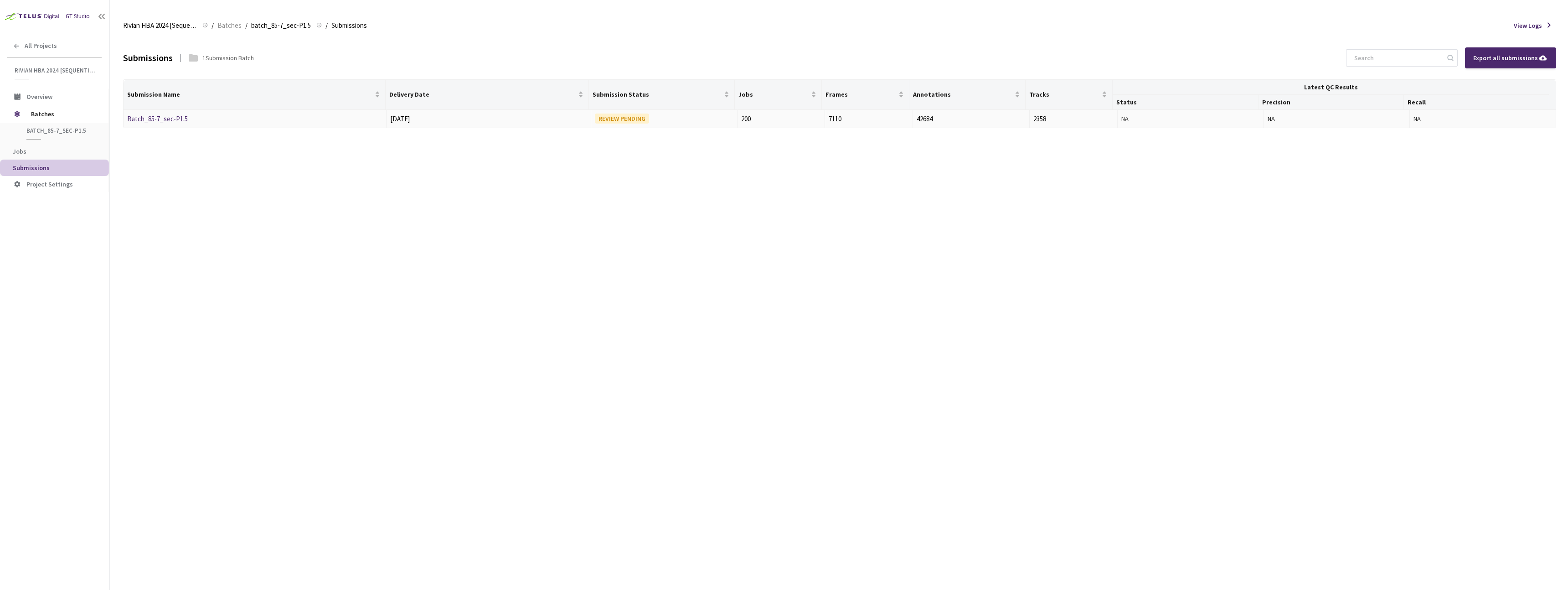
click at [158, 119] on link "Batch_85-7_sec-P1.5" at bounding box center [158, 119] width 61 height 9
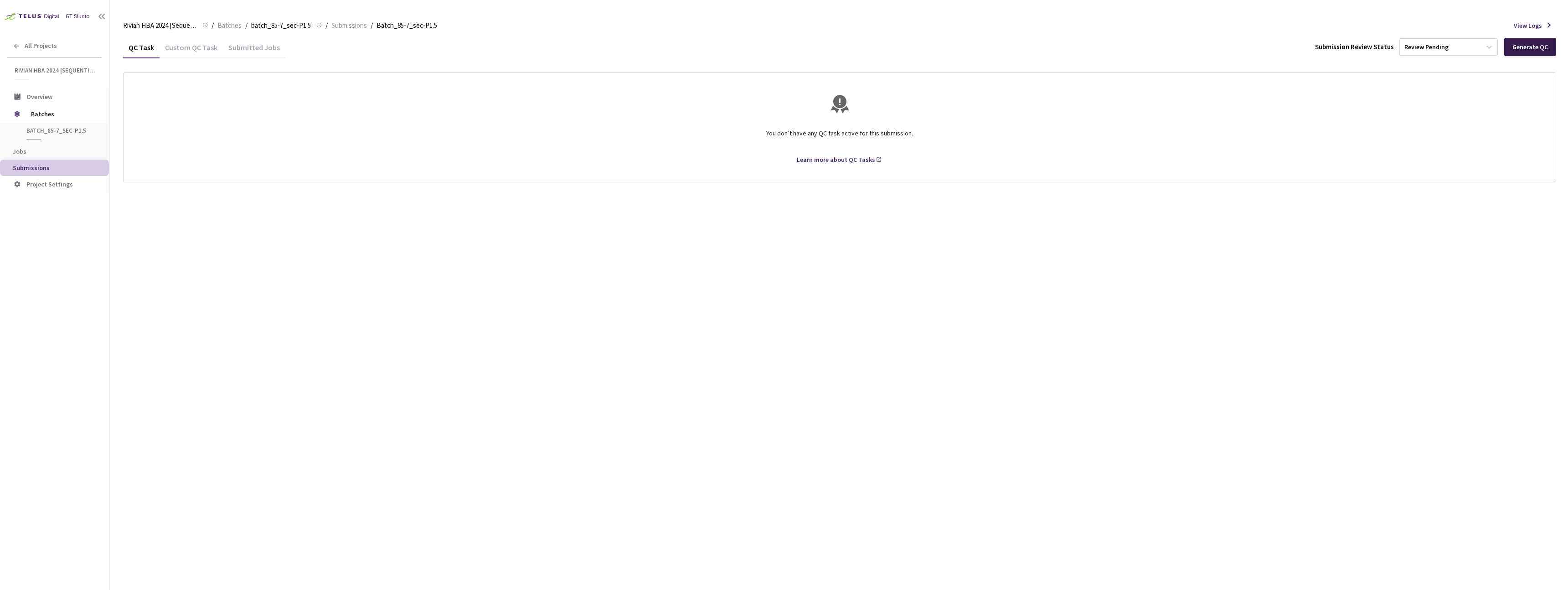
click at [1527, 48] on div "Generate QC" at bounding box center [1530, 47] width 35 height 7
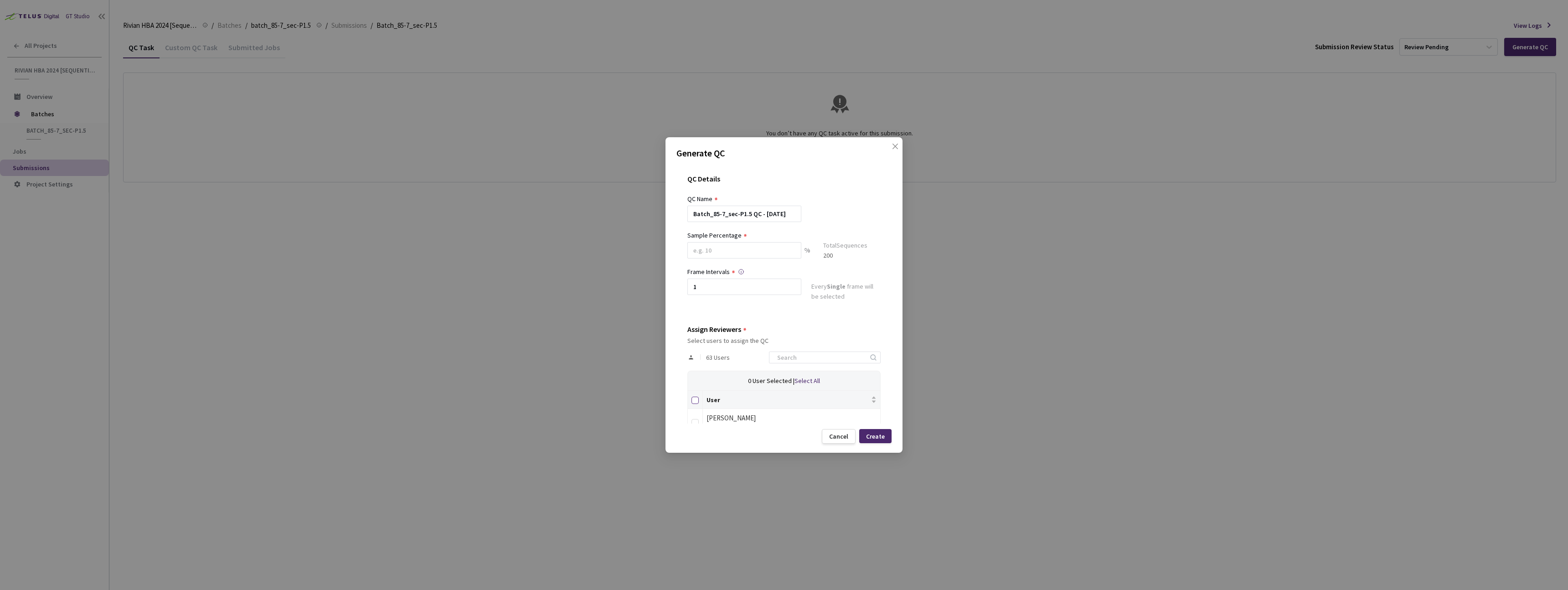
click at [694, 402] on input "Select all" at bounding box center [695, 400] width 7 height 7
checkbox input "true"
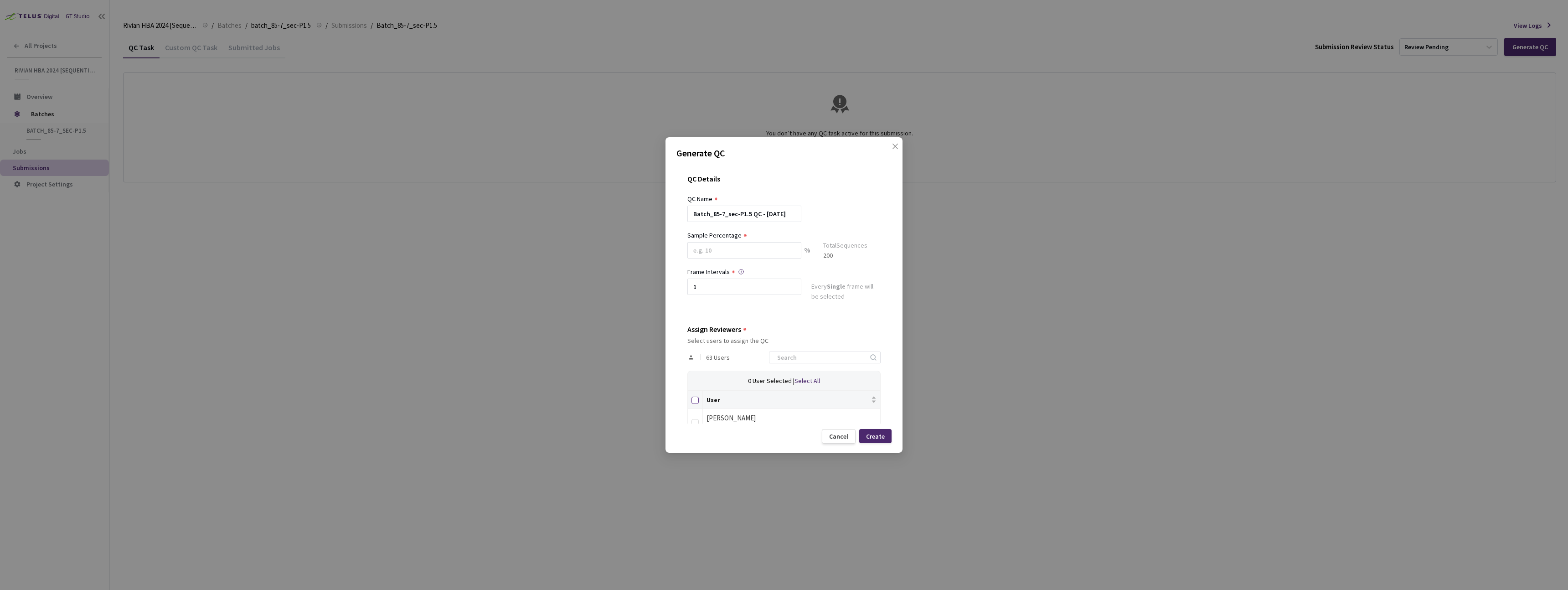
checkbox input "true"
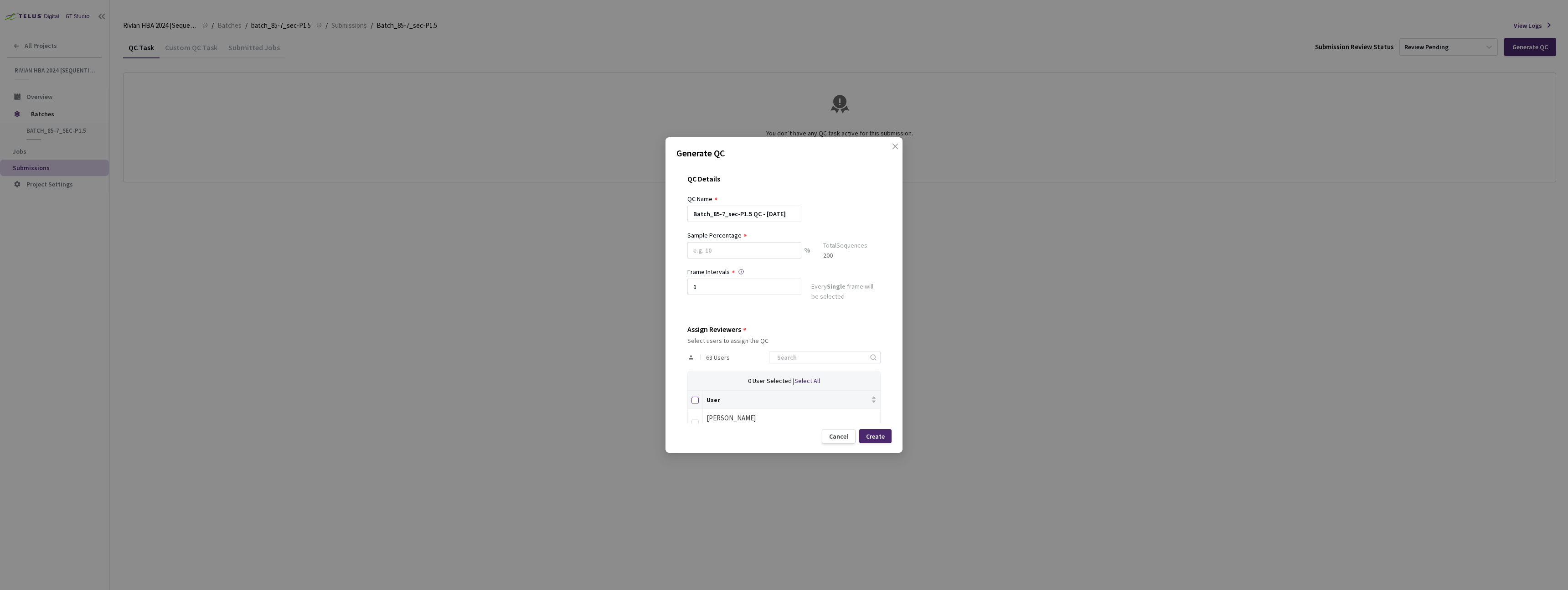
checkbox input "true"
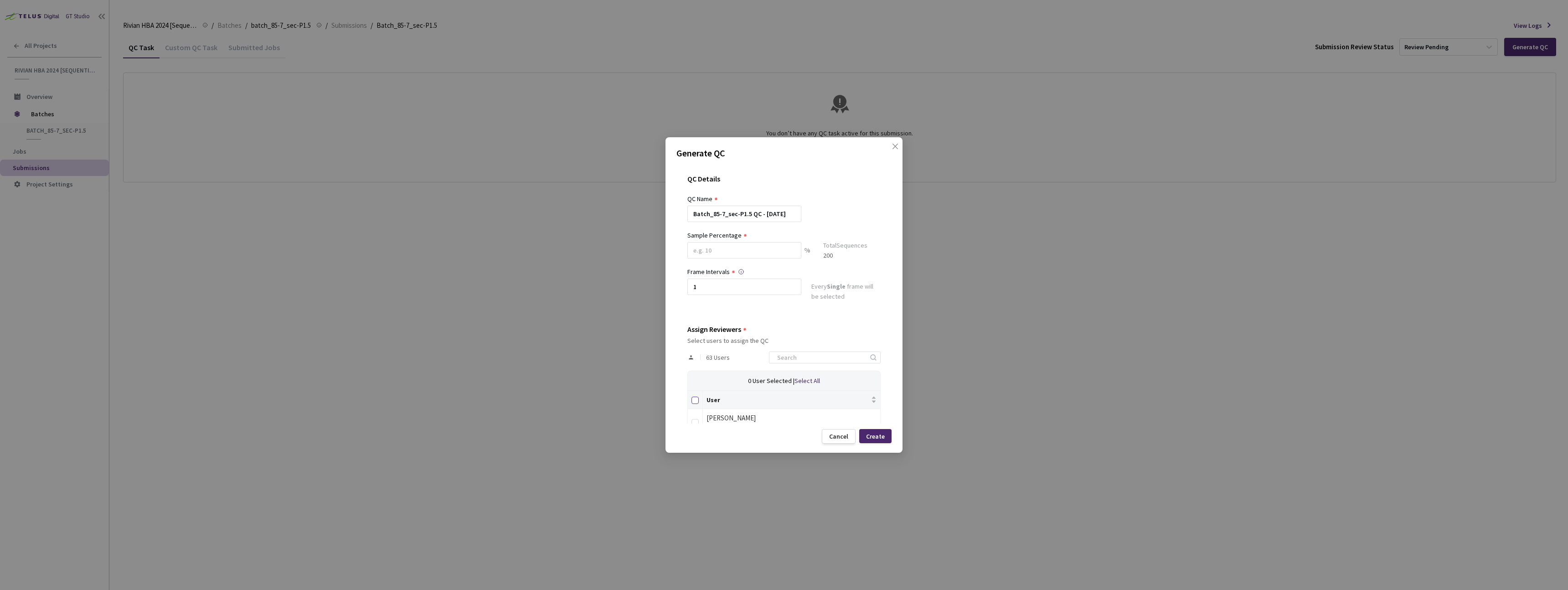
checkbox input "true"
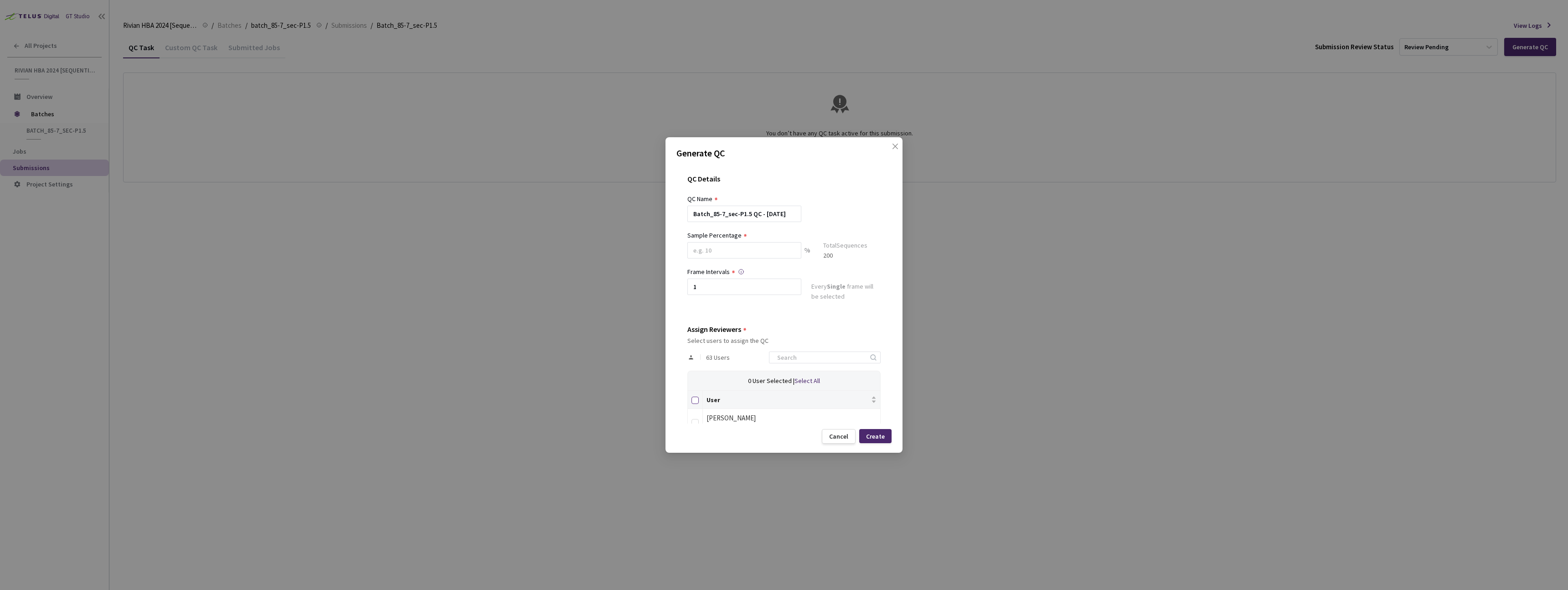
checkbox input "true"
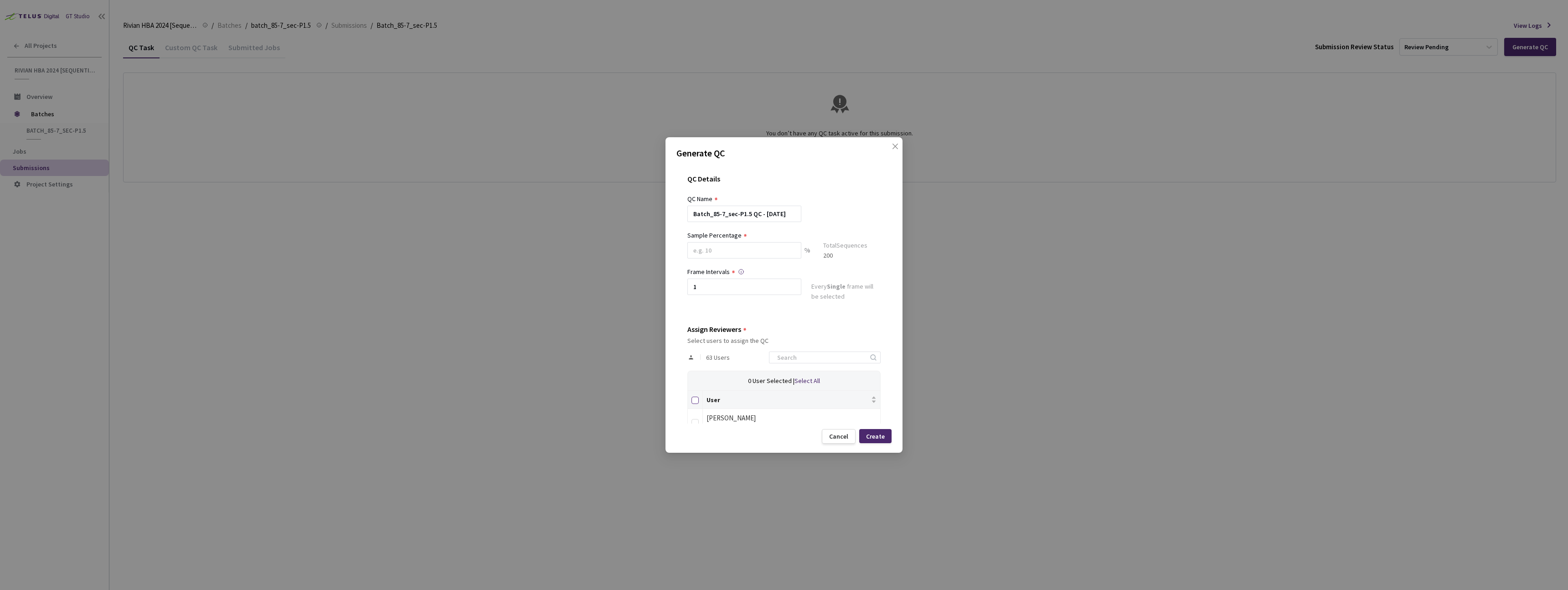
checkbox input "true"
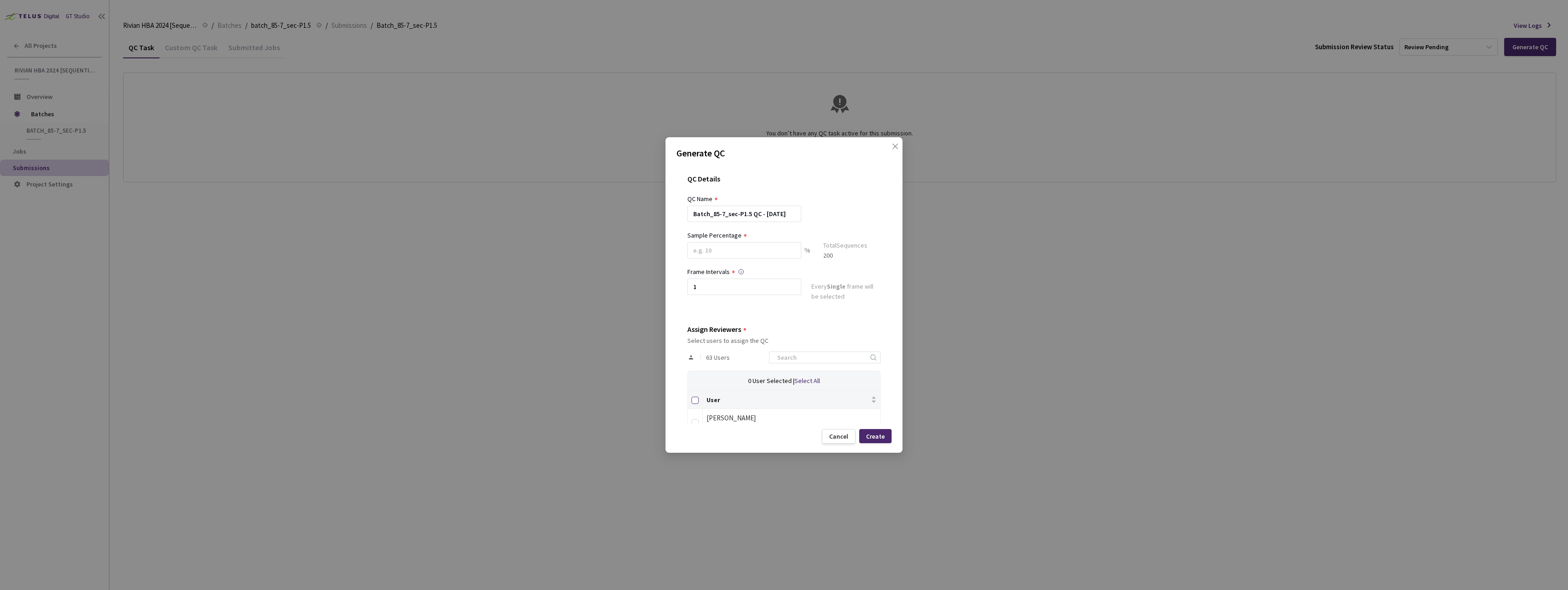
checkbox input "true"
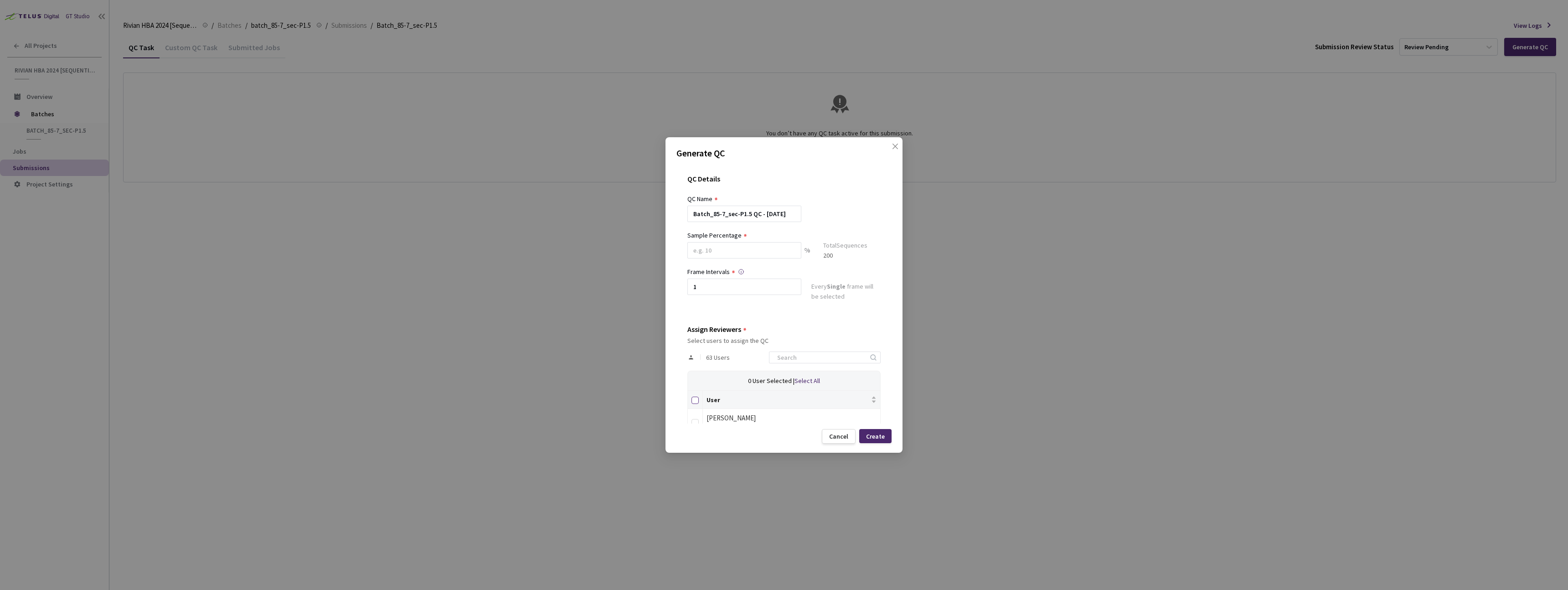
checkbox input "true"
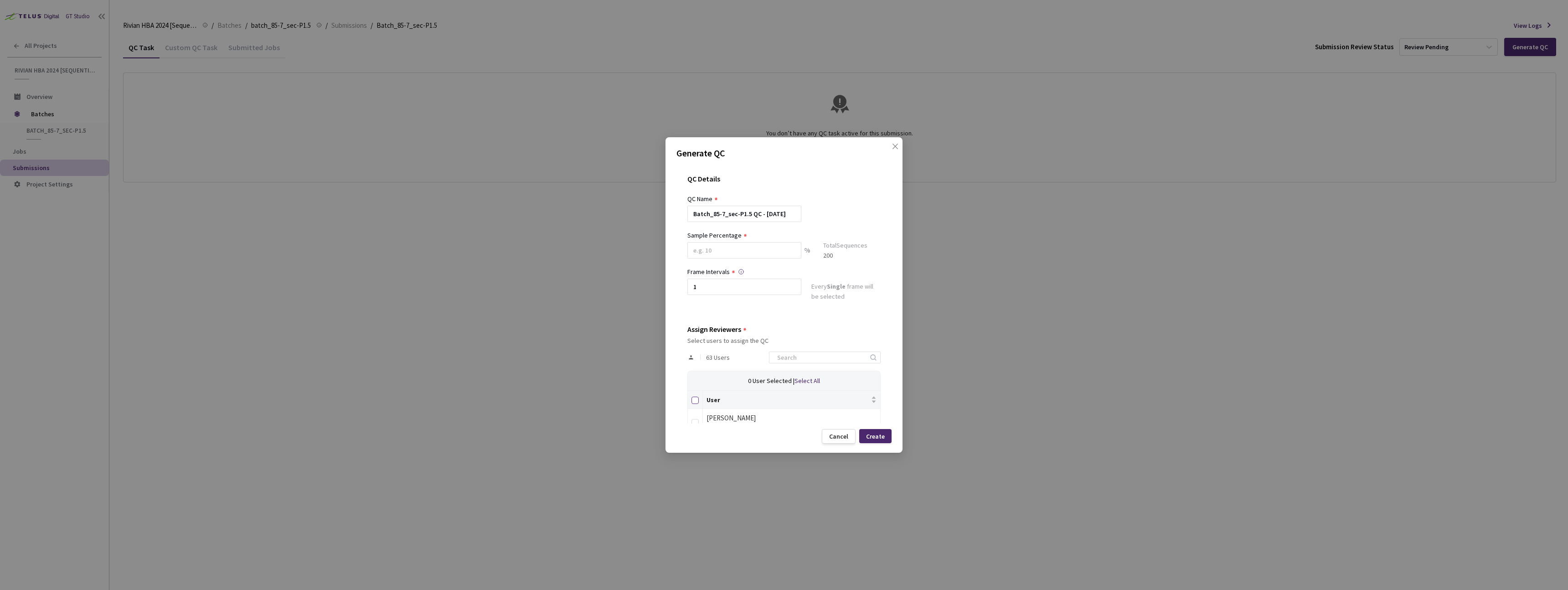
checkbox input "true"
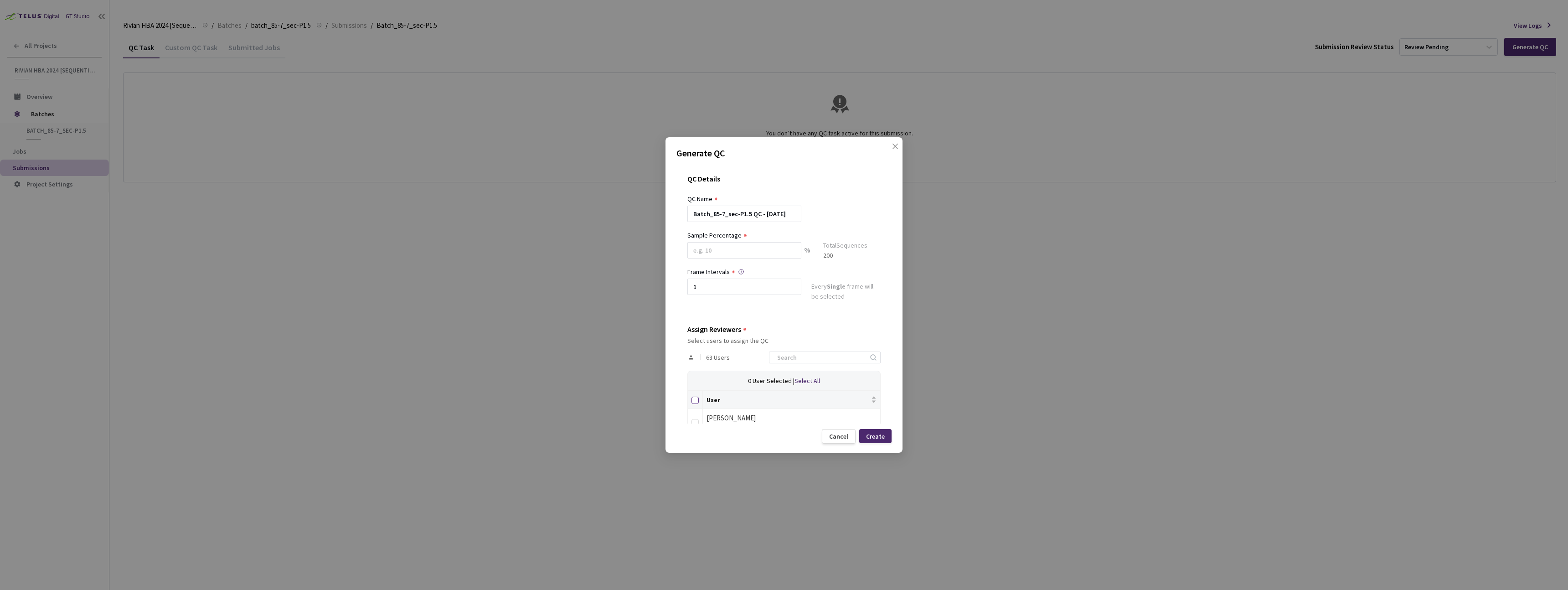
checkbox input "true"
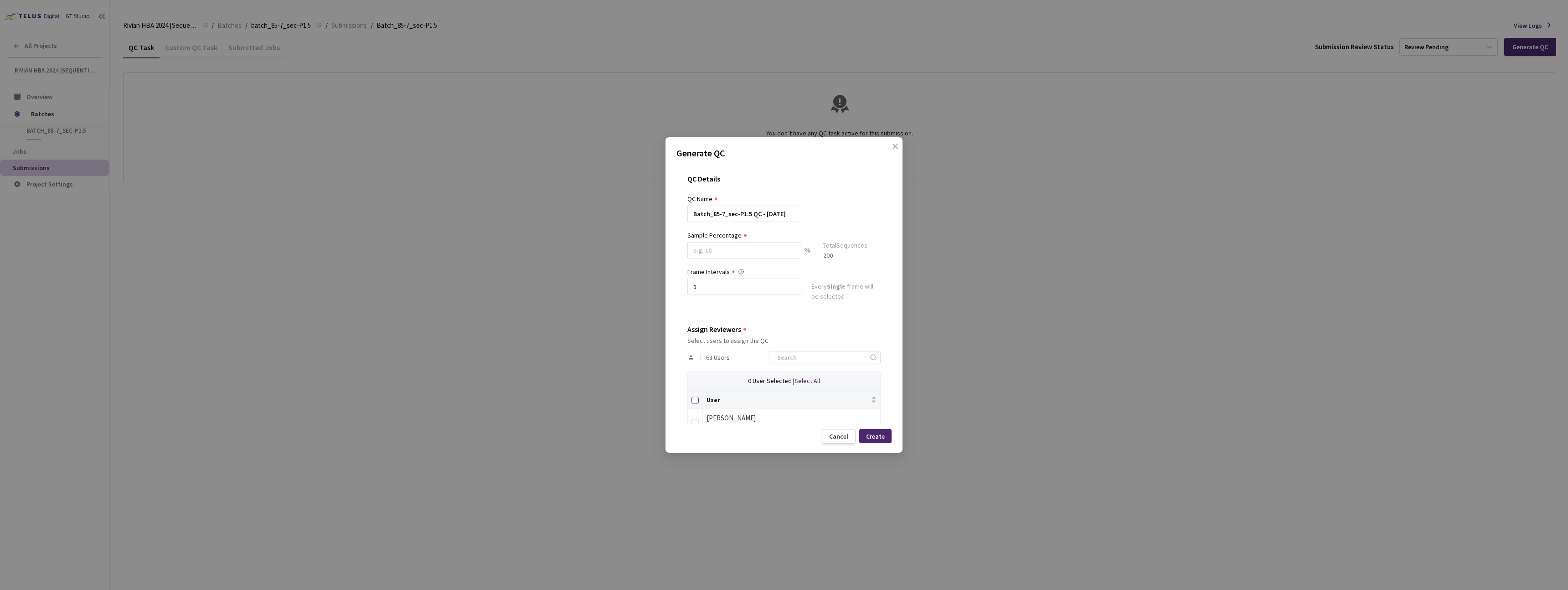
checkbox input "true"
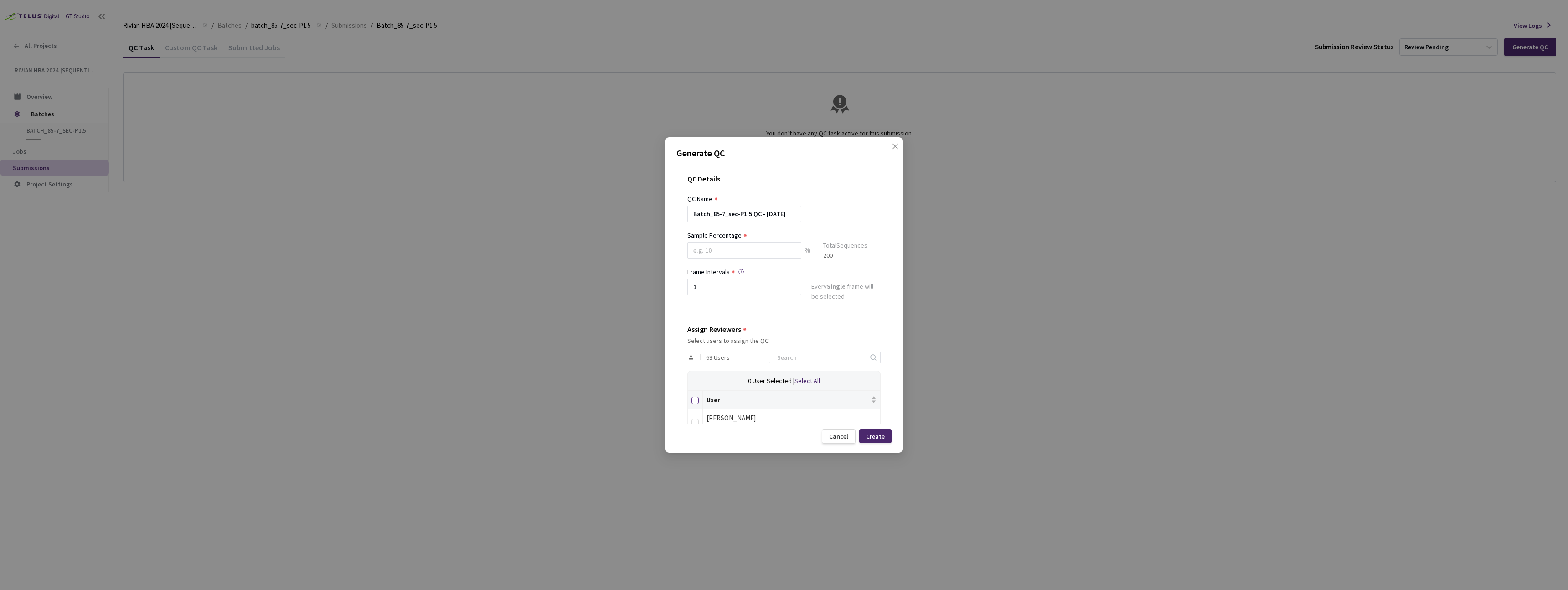
checkbox input "true"
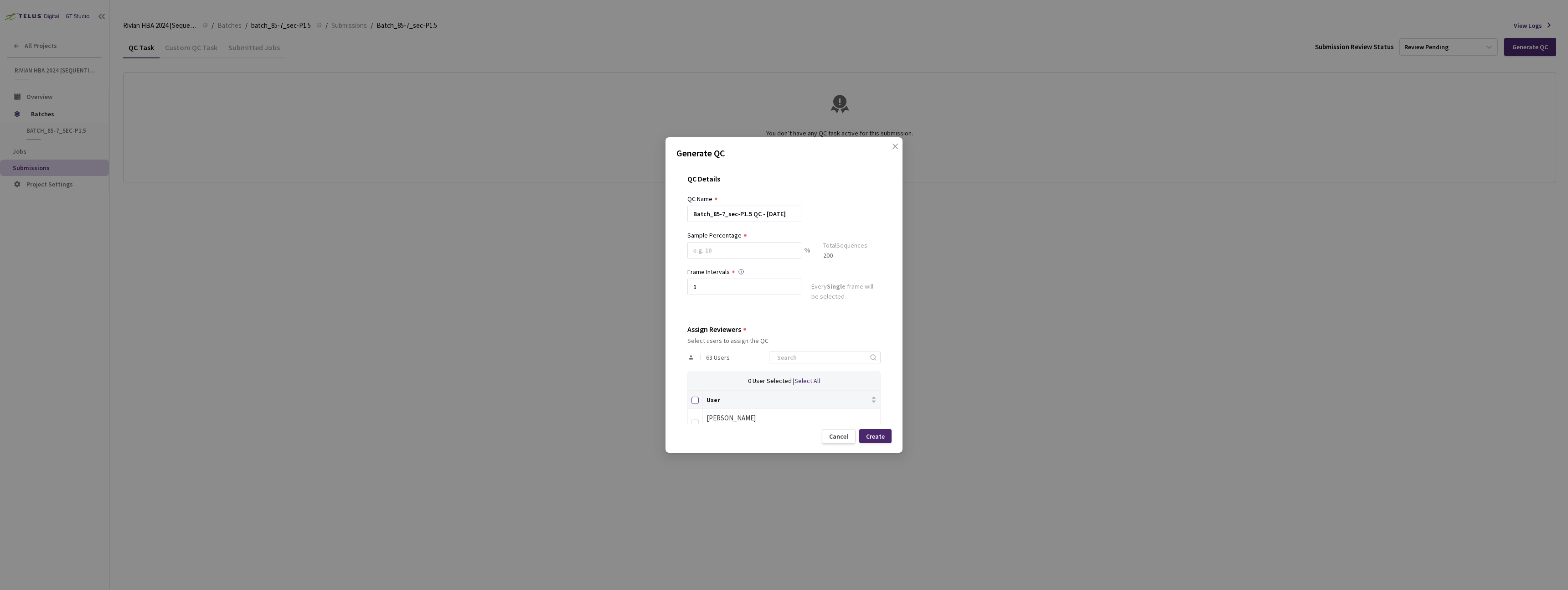
checkbox input "true"
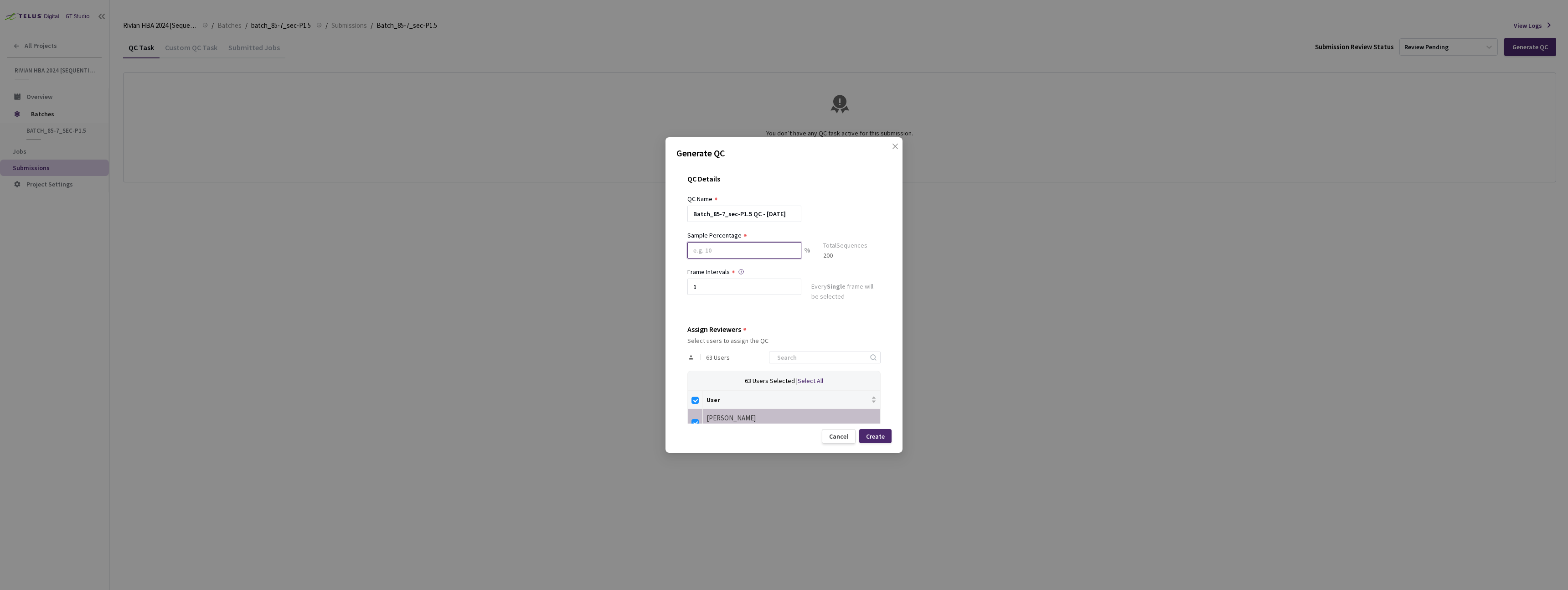
click at [713, 250] on input at bounding box center [744, 250] width 114 height 16
type input "100"
click at [701, 284] on input "1" at bounding box center [744, 290] width 114 height 16
type input "2"
click at [875, 434] on div "Create" at bounding box center [875, 437] width 19 height 7
